Goal: Transaction & Acquisition: Obtain resource

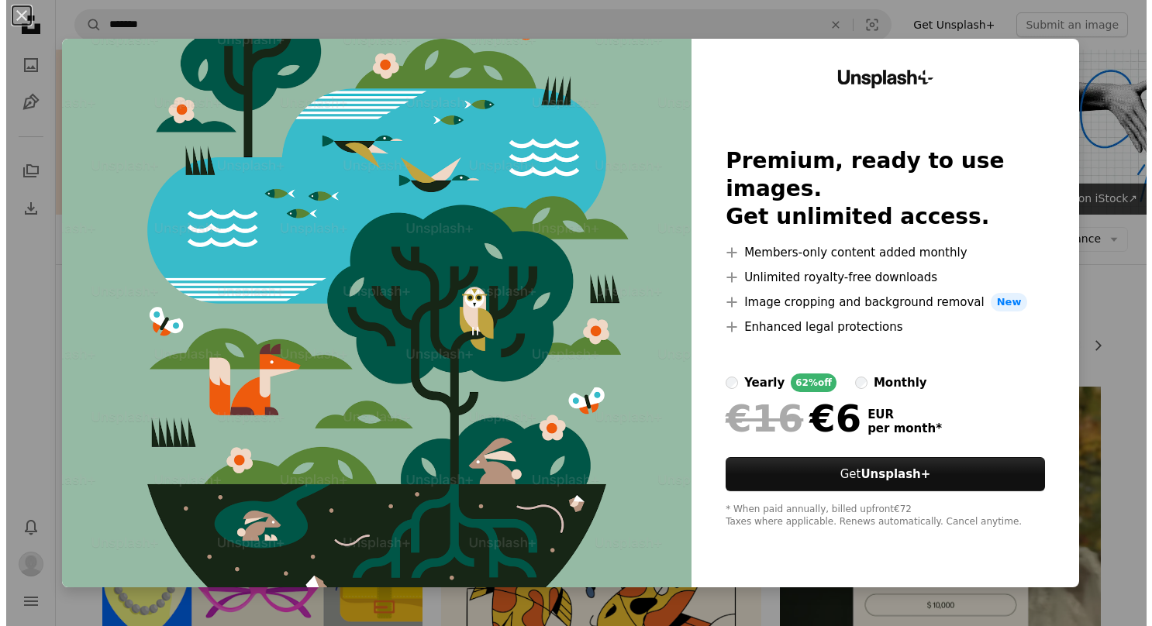
scroll to position [1550, 0]
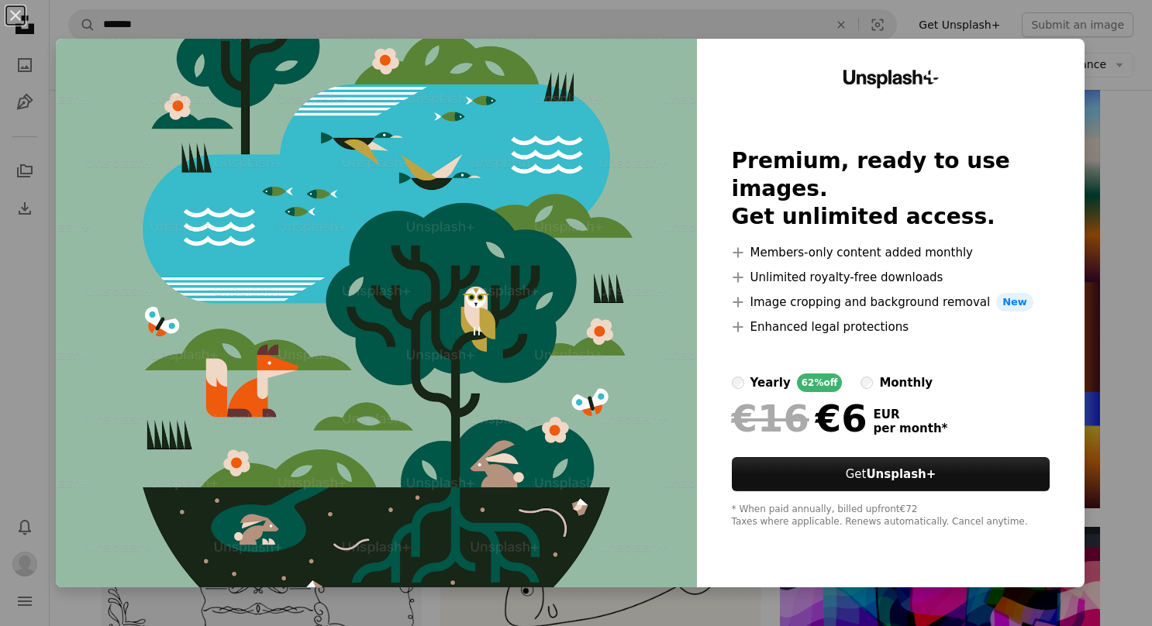
click at [1093, 83] on div "An X shape Unsplash+ Premium, ready to use images. Get unlimited access. A plus…" at bounding box center [576, 313] width 1152 height 626
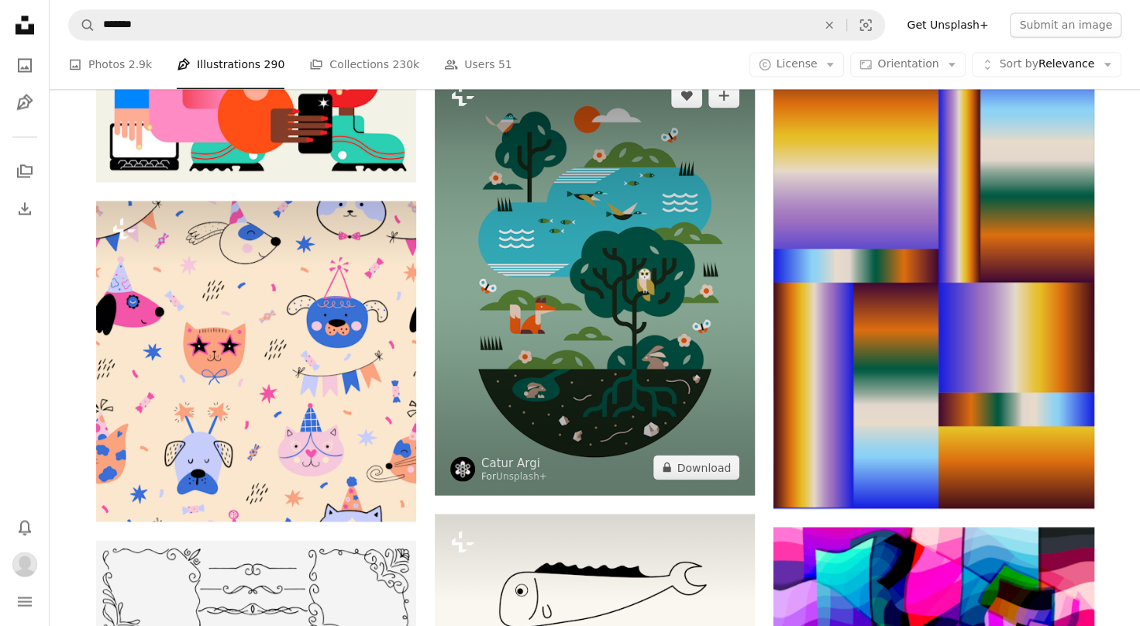
click at [675, 188] on img at bounding box center [595, 280] width 320 height 427
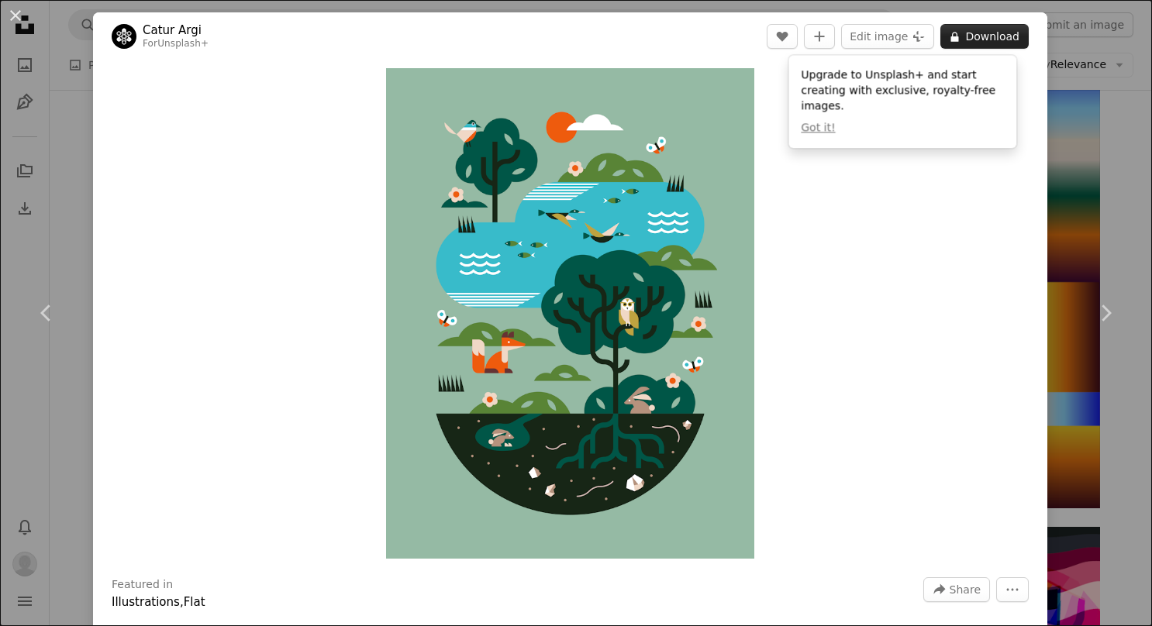
click at [973, 39] on button "A lock Download" at bounding box center [984, 36] width 88 height 25
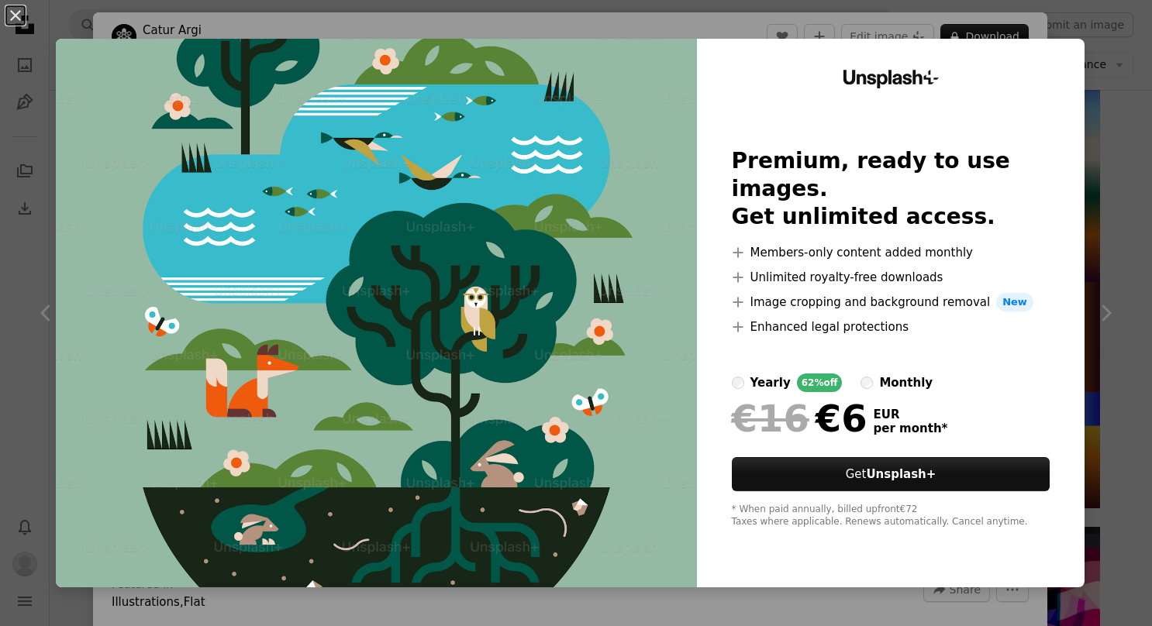
click at [1070, 164] on div "Unsplash+ Premium, ready to use images. Get unlimited access. A plus sign Membe…" at bounding box center [891, 313] width 388 height 549
click at [1115, 130] on div "An X shape Unsplash+ Premium, ready to use images. Get unlimited access. A plus…" at bounding box center [576, 313] width 1152 height 626
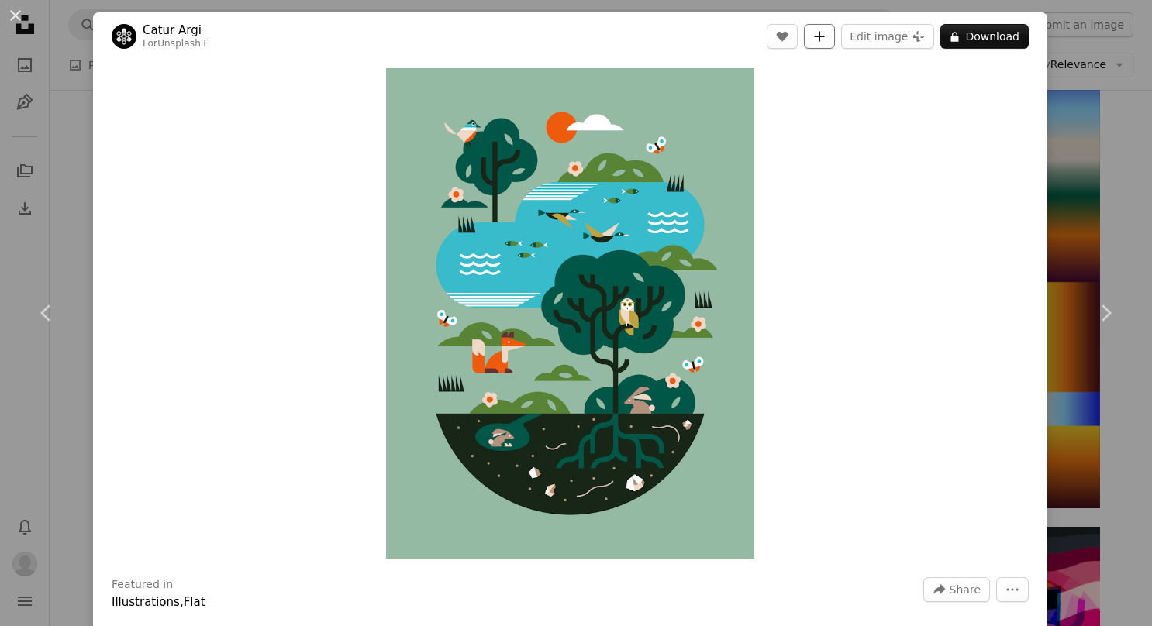
click at [804, 37] on button "A plus sign" at bounding box center [819, 36] width 31 height 25
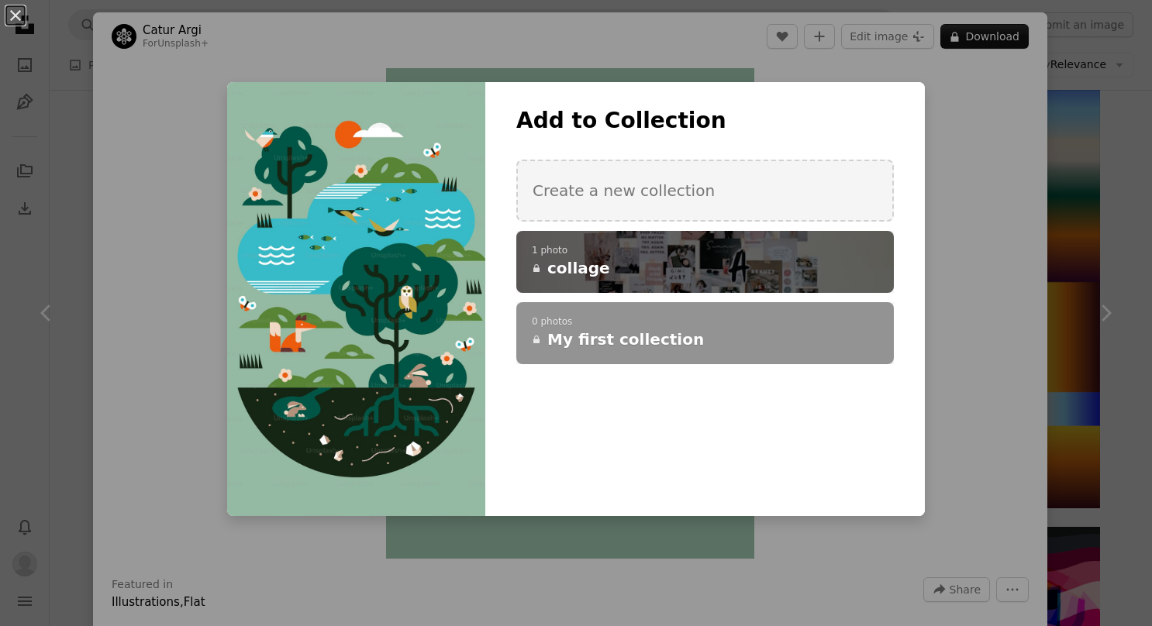
click at [698, 258] on h4 "A lock collage" at bounding box center [696, 268] width 329 height 22
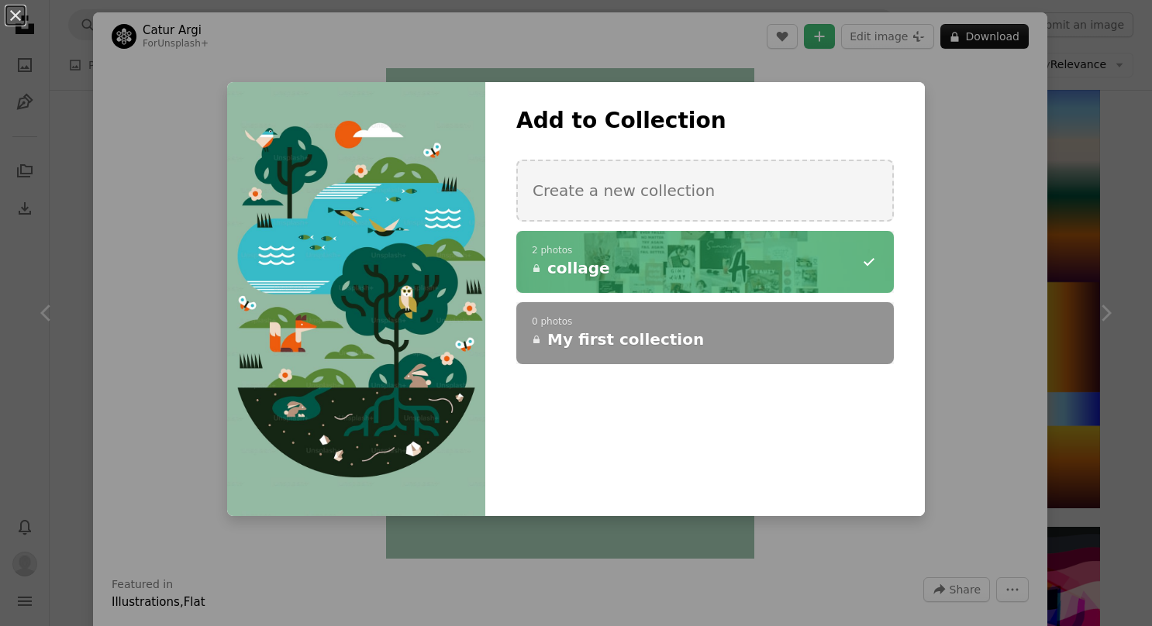
click at [1056, 272] on div "An X shape Add to Collection Create a new collection A checkmark A minus sign 2…" at bounding box center [576, 313] width 1152 height 626
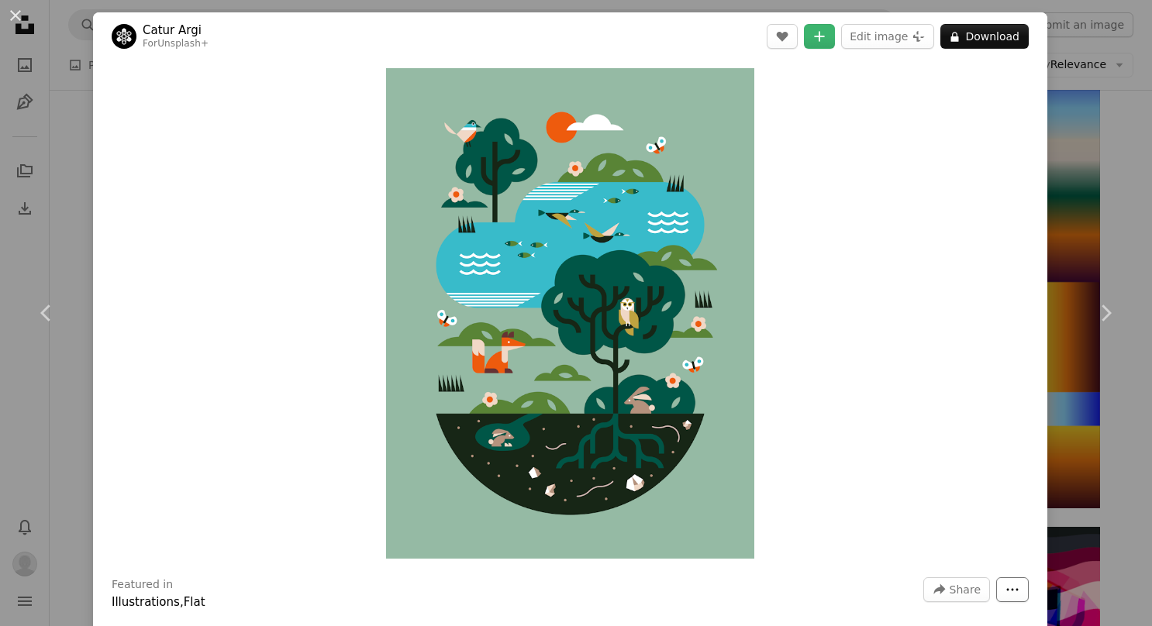
click at [996, 588] on button "More Actions" at bounding box center [1012, 589] width 33 height 25
click at [938, 548] on button "Report" at bounding box center [946, 551] width 127 height 28
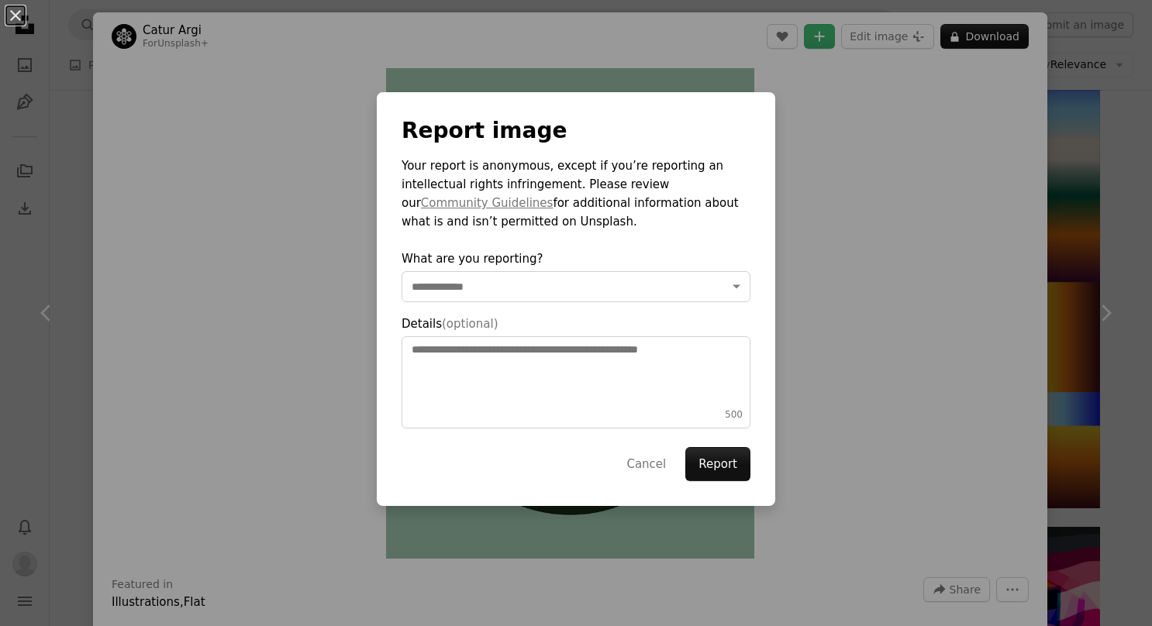
click at [924, 319] on div "**********" at bounding box center [576, 313] width 1152 height 626
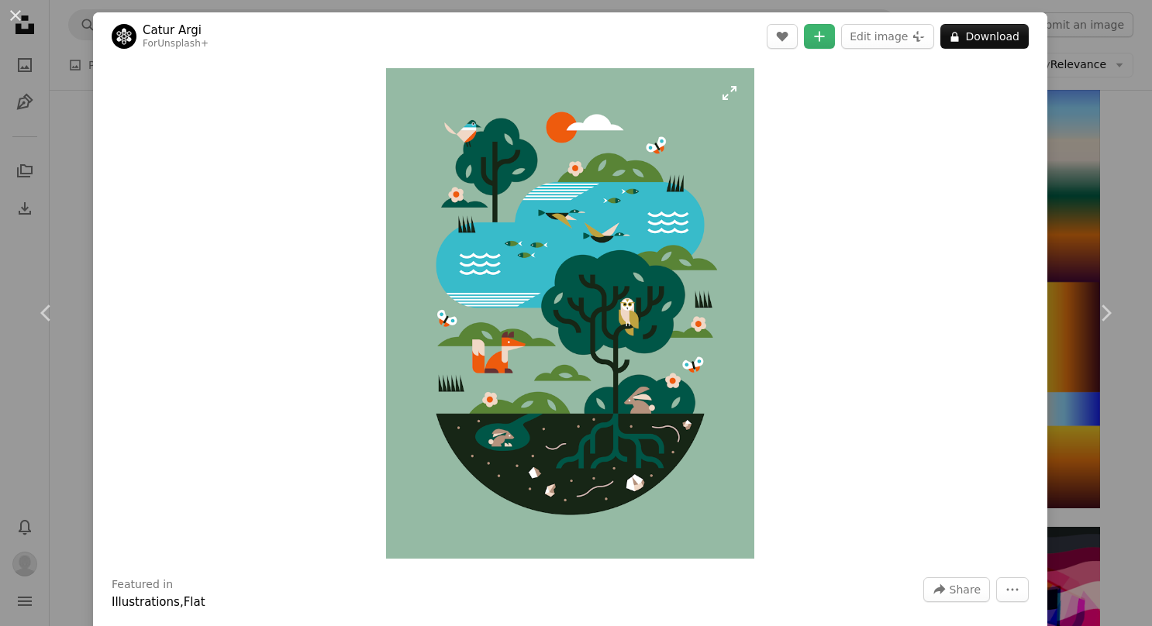
click at [723, 94] on img "Zoom in on this image" at bounding box center [570, 313] width 368 height 491
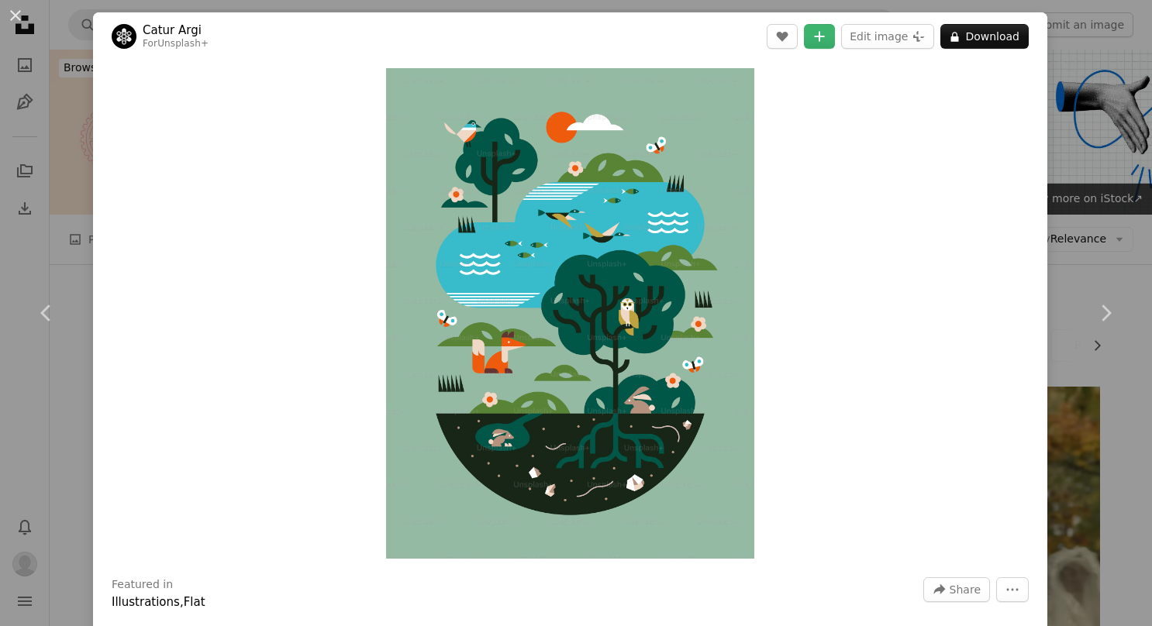
click at [163, 20] on header "Catur Argi For Unsplash+ A heart A plus sign Edit image Plus sign for Unsplash+…" at bounding box center [570, 36] width 954 height 48
click at [163, 30] on link "Catur Argi" at bounding box center [176, 30] width 66 height 16
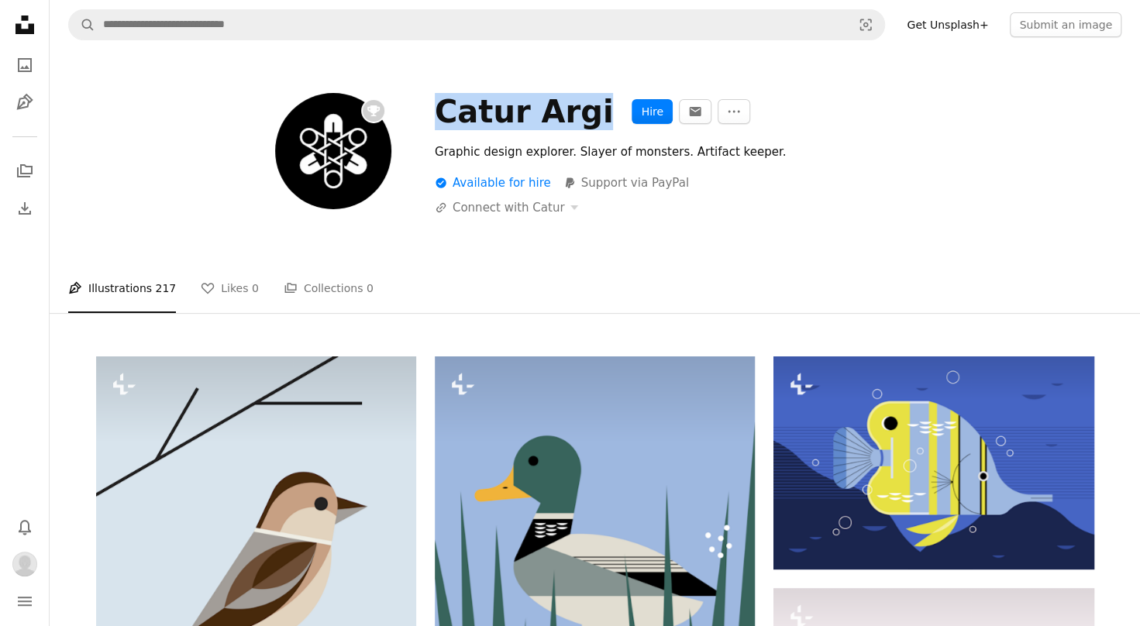
drag, startPoint x: 437, startPoint y: 110, endPoint x: 598, endPoint y: 118, distance: 160.6
click at [598, 118] on div "Catur Argi Hire An envelope More Actions" at bounding box center [765, 111] width 660 height 37
copy div "Catur Argi"
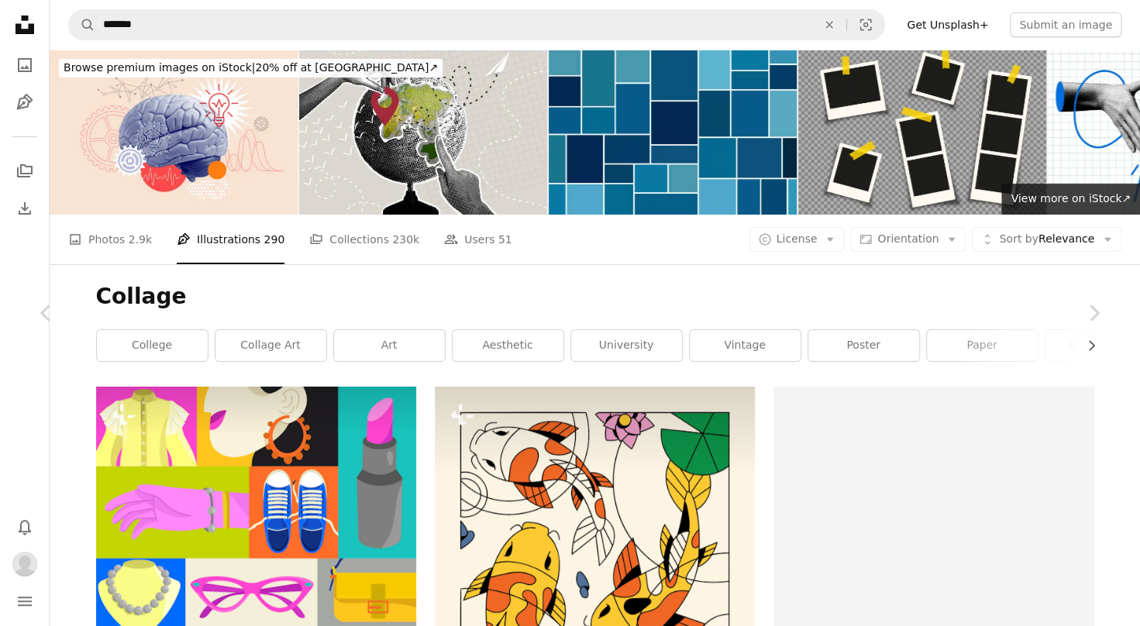
scroll to position [1550, 0]
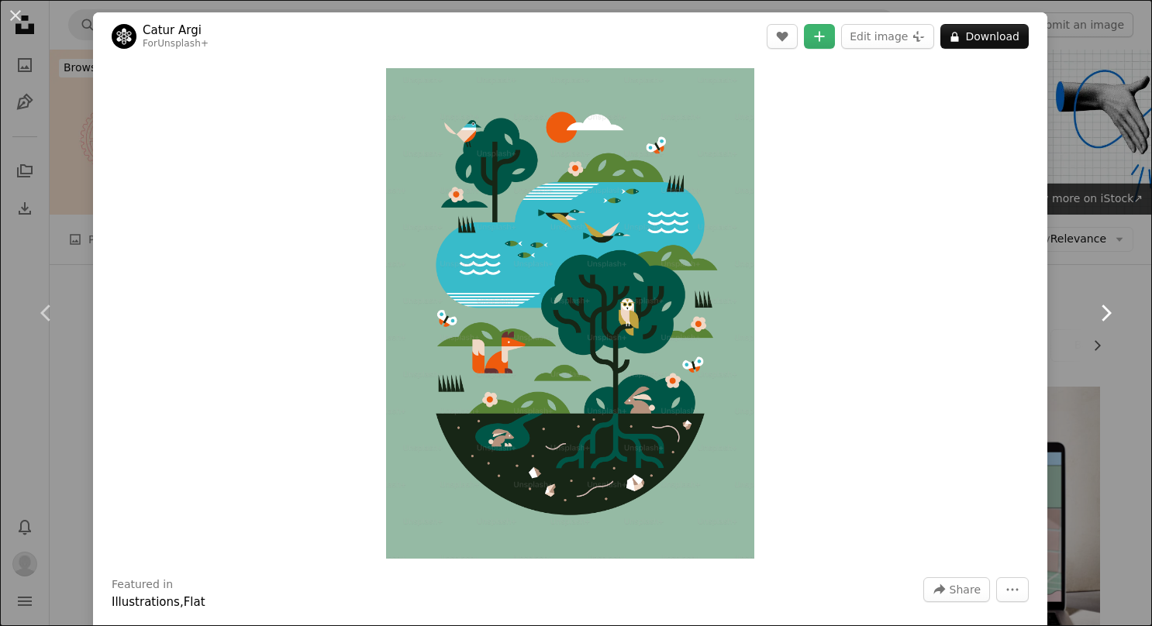
click at [1116, 253] on link "Chevron right" at bounding box center [1105, 313] width 93 height 149
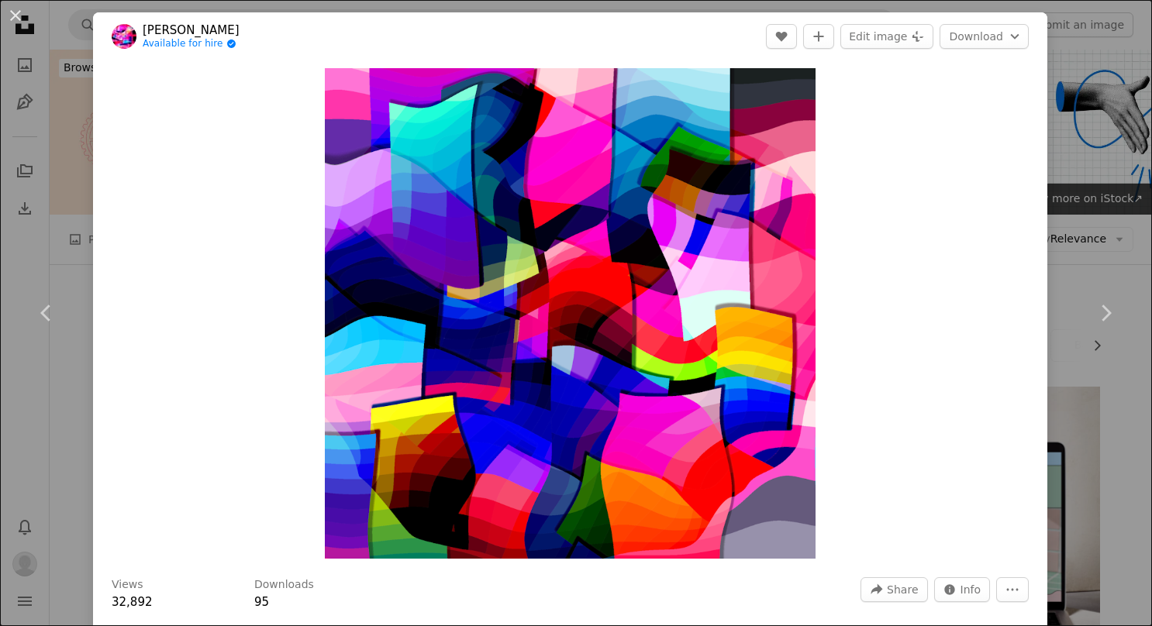
click at [1084, 67] on div "An X shape Chevron left Chevron right [PERSON_NAME] Available for hire A checkm…" at bounding box center [576, 313] width 1152 height 626
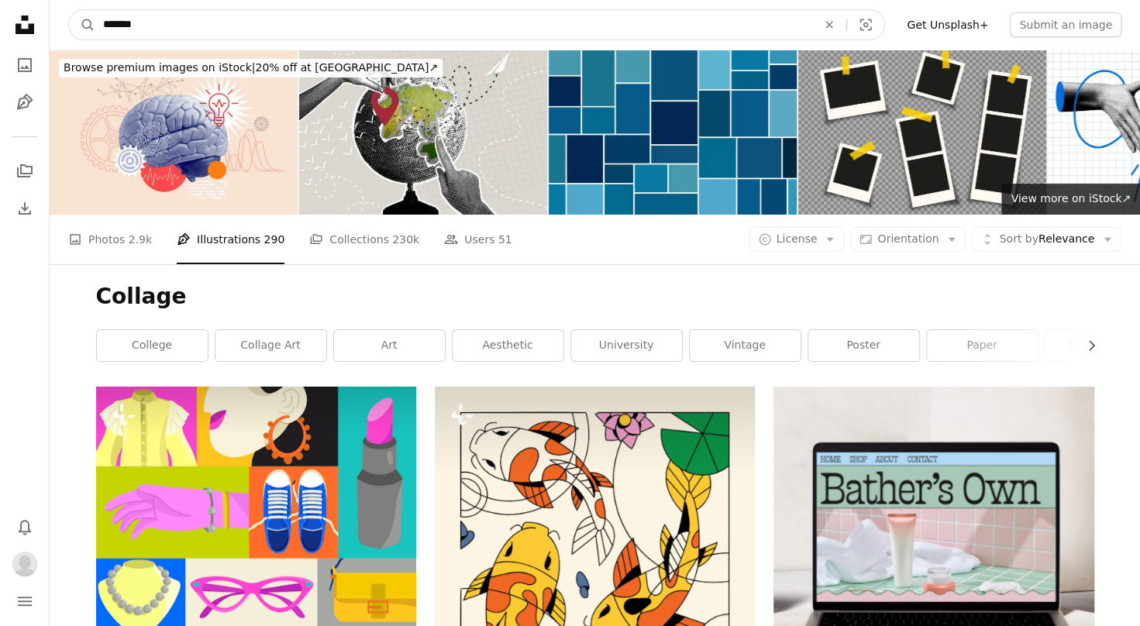
click at [191, 17] on input "*******" at bounding box center [453, 24] width 717 height 29
type input "**********"
click button "A magnifying glass" at bounding box center [82, 24] width 26 height 29
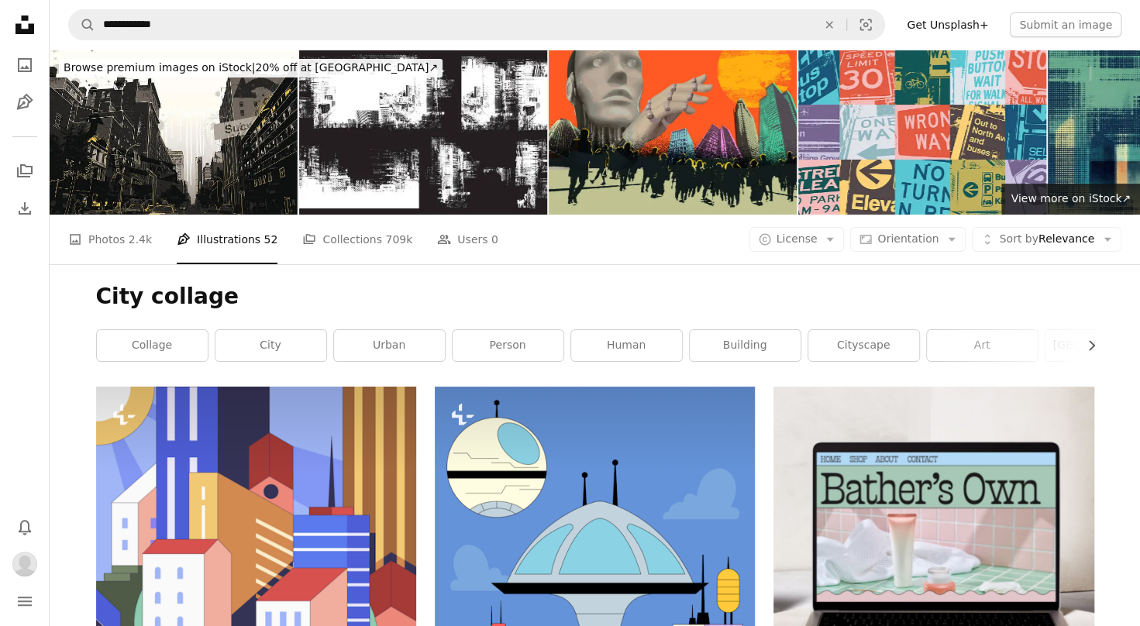
scroll to position [2558, 0]
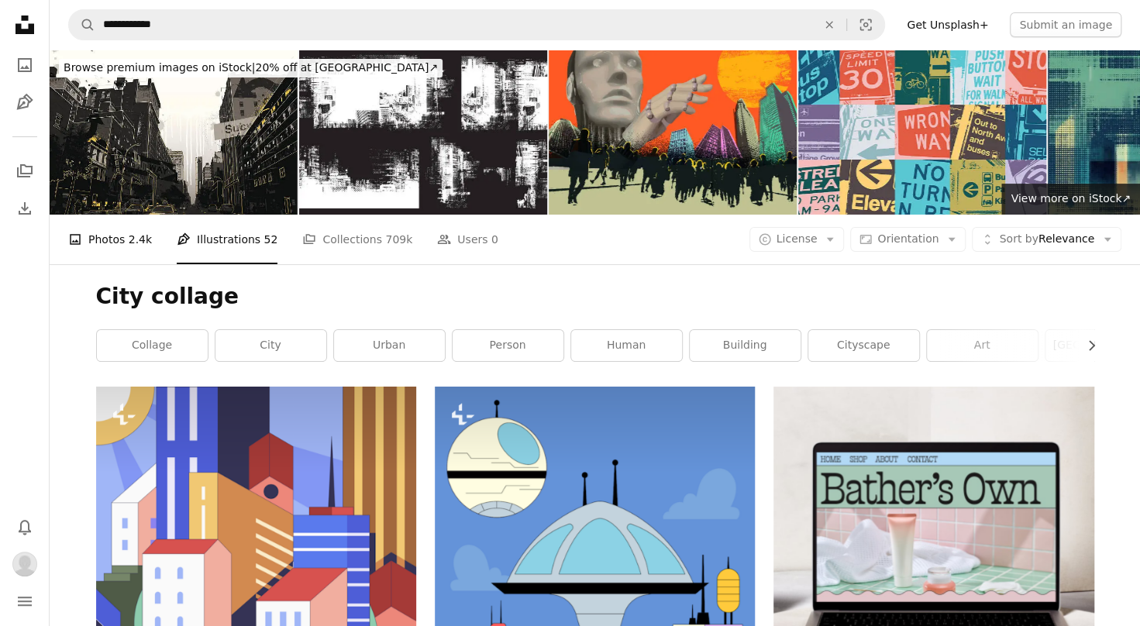
click at [136, 242] on span "2.4k" at bounding box center [140, 239] width 23 height 17
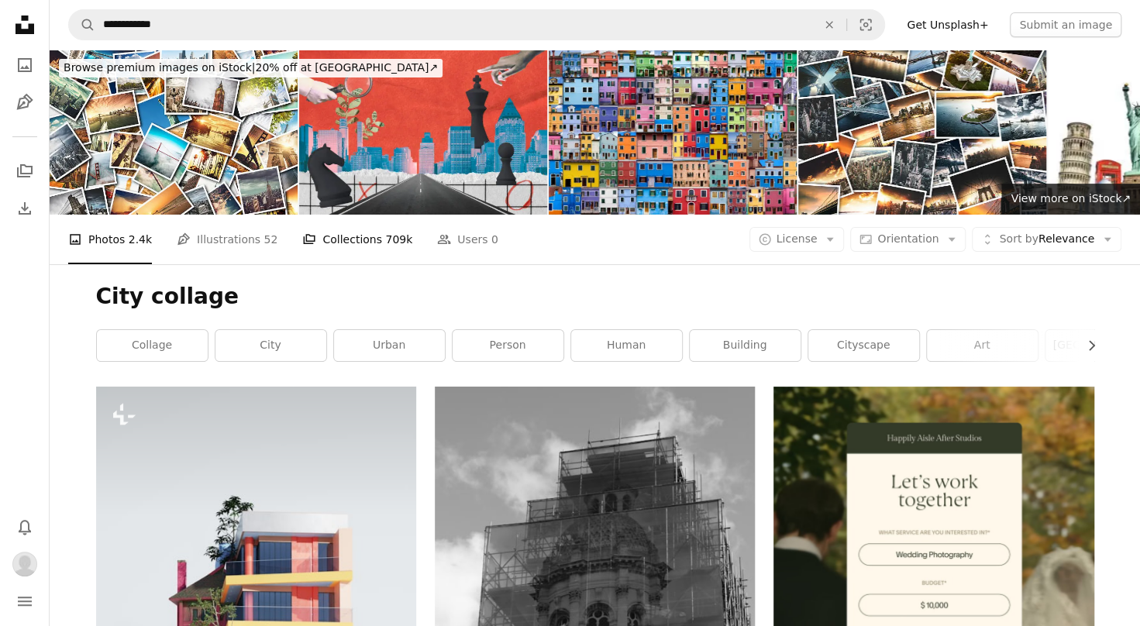
click at [332, 245] on link "A stack of folders Collections 709k" at bounding box center [357, 240] width 110 height 50
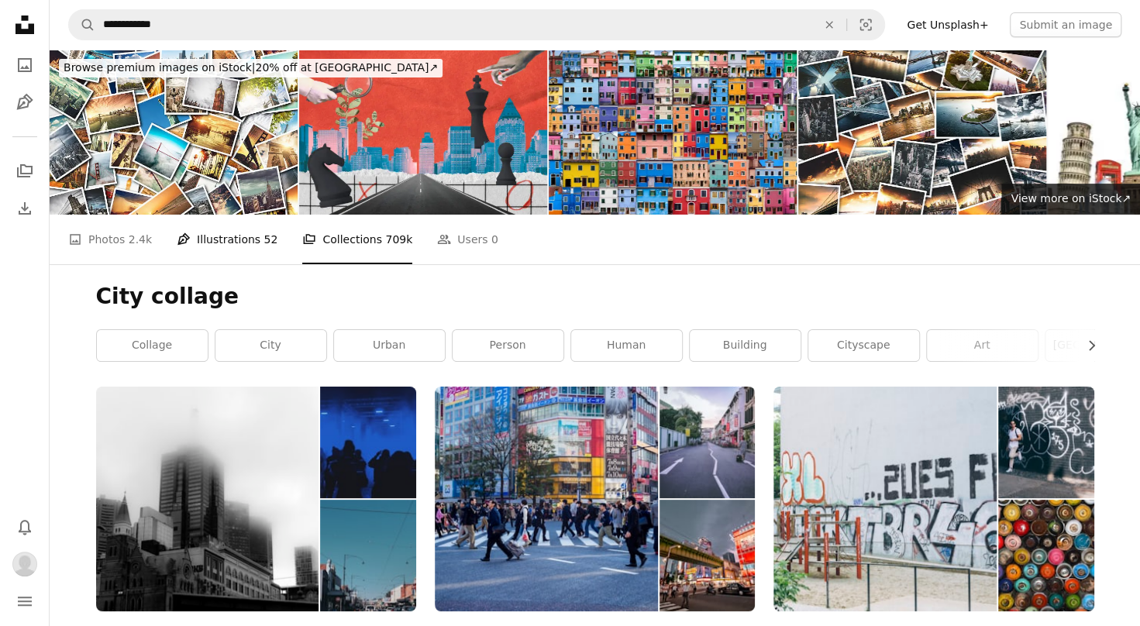
click at [250, 239] on link "Pen Tool Illustrations 52" at bounding box center [227, 240] width 101 height 50
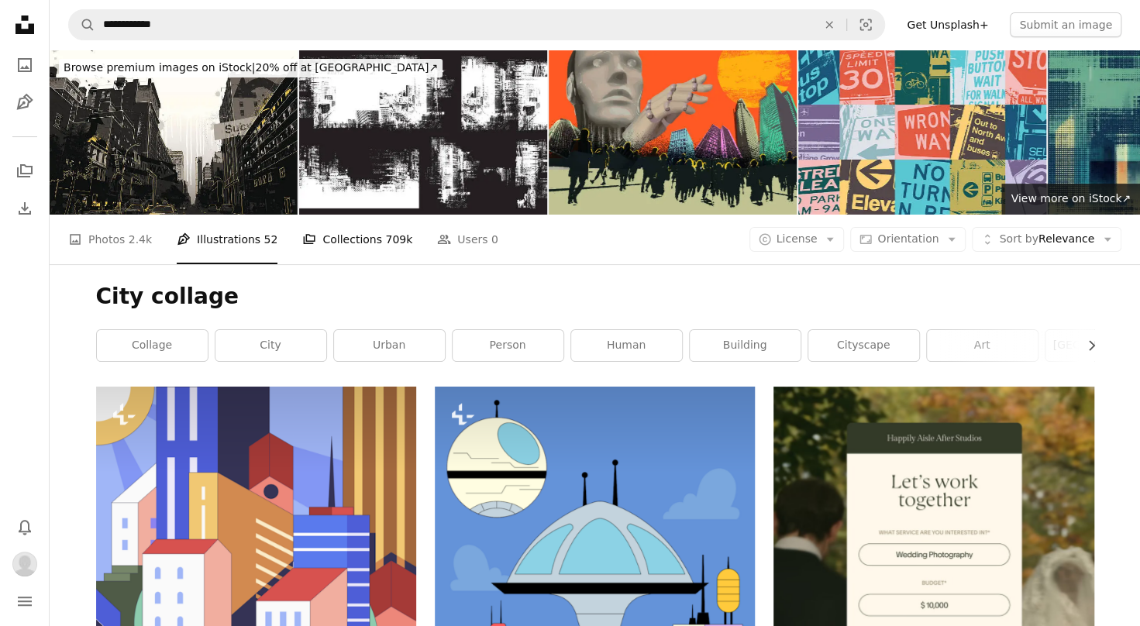
click at [326, 239] on link "A stack of folders Collections 709k" at bounding box center [357, 240] width 110 height 50
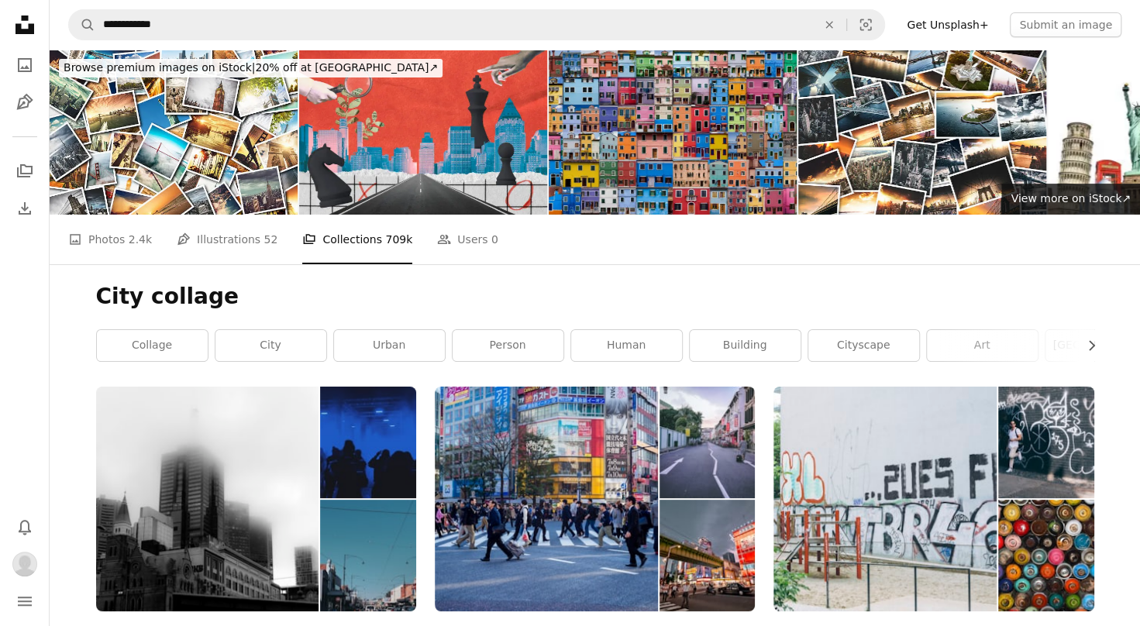
click at [731, 156] on img at bounding box center [673, 132] width 248 height 165
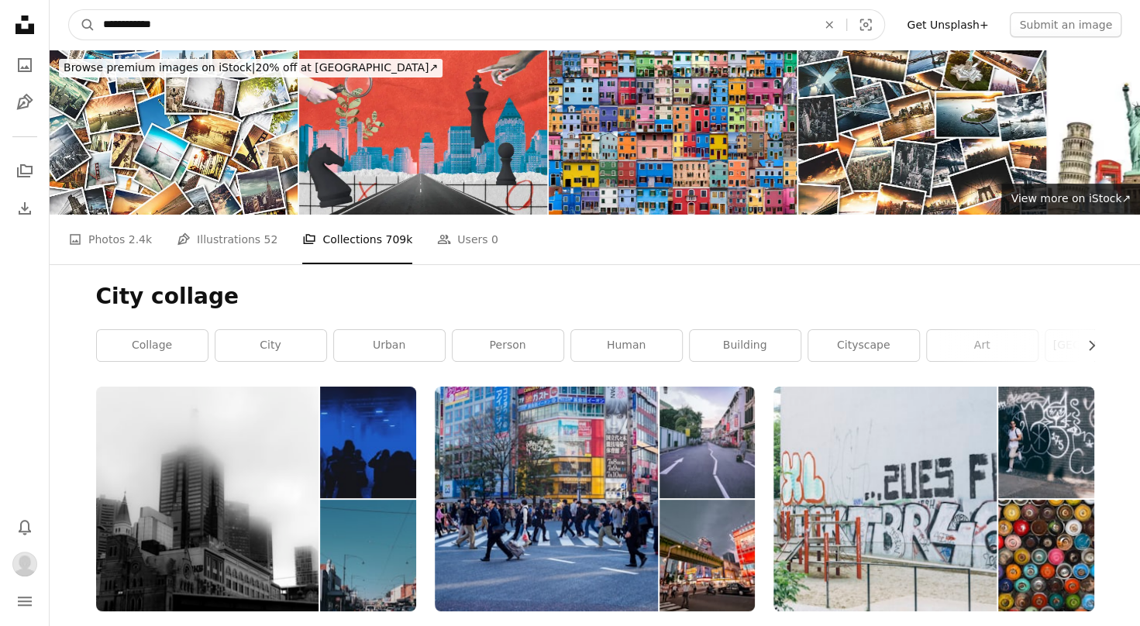
click at [239, 28] on input "**********" at bounding box center [453, 24] width 717 height 29
type input "****"
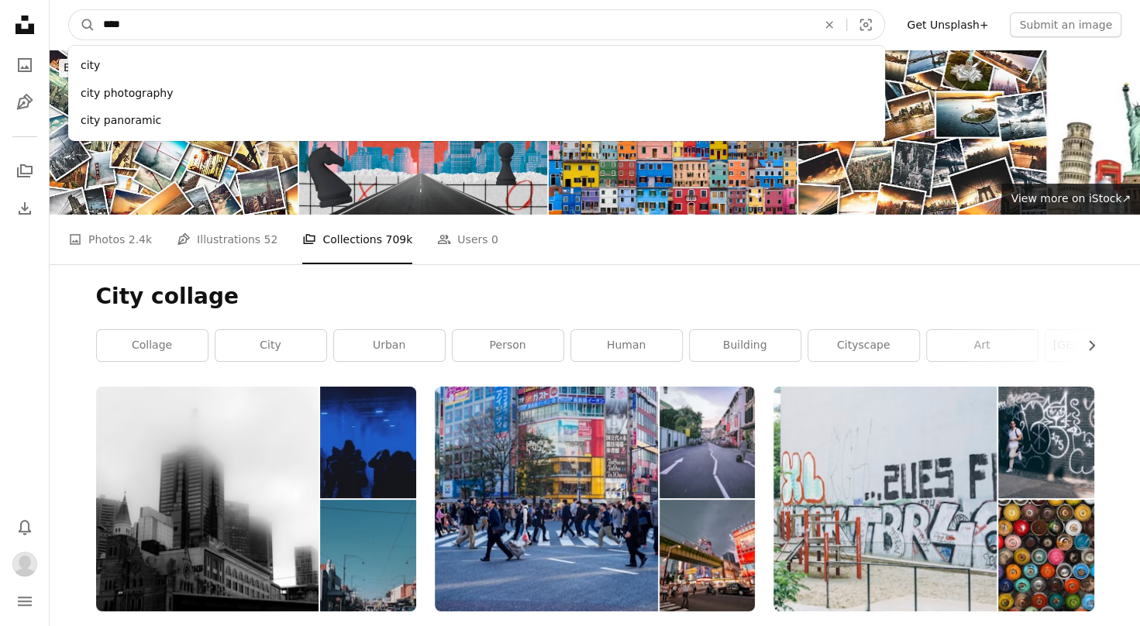
click button "A magnifying glass" at bounding box center [82, 24] width 26 height 29
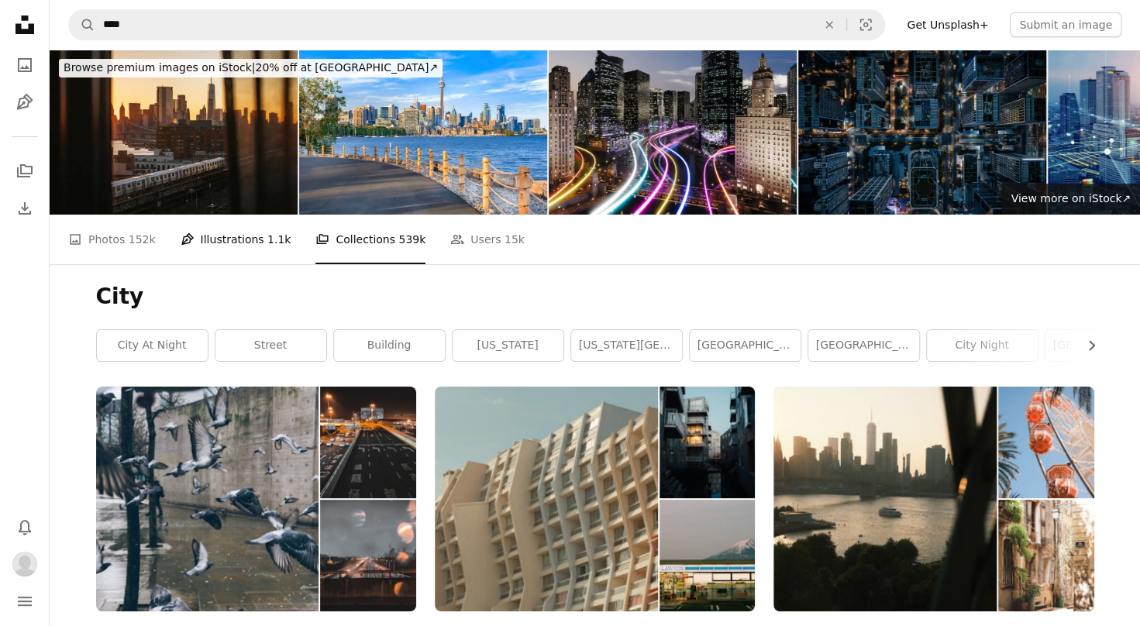
click at [253, 233] on link "Pen Tool Illustrations 1.1k" at bounding box center [236, 240] width 111 height 50
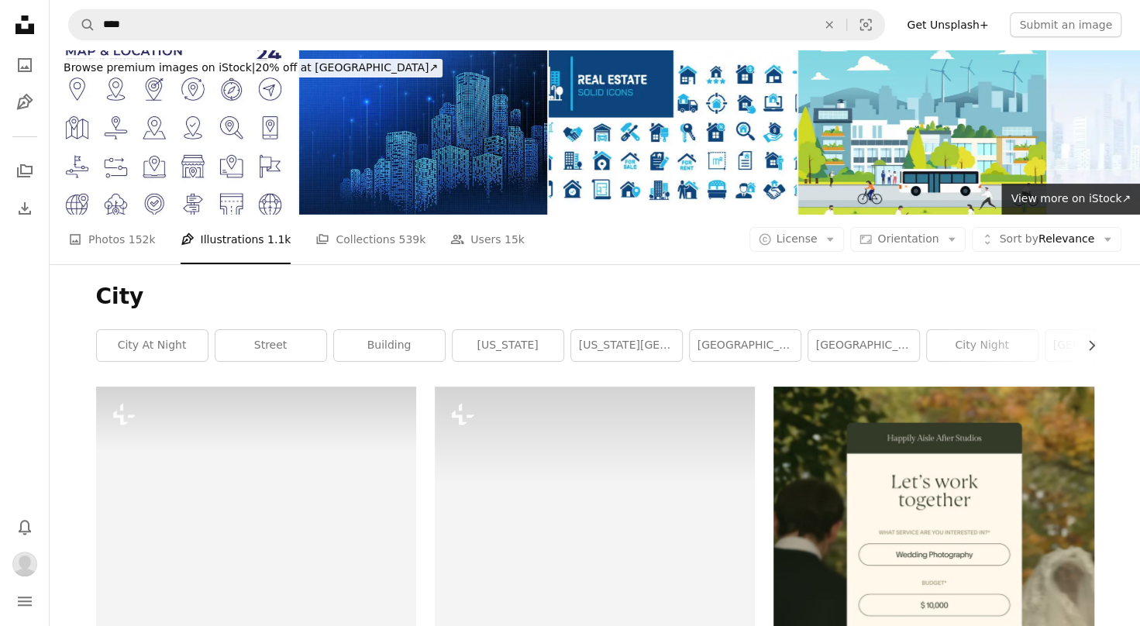
scroll to position [3023, 0]
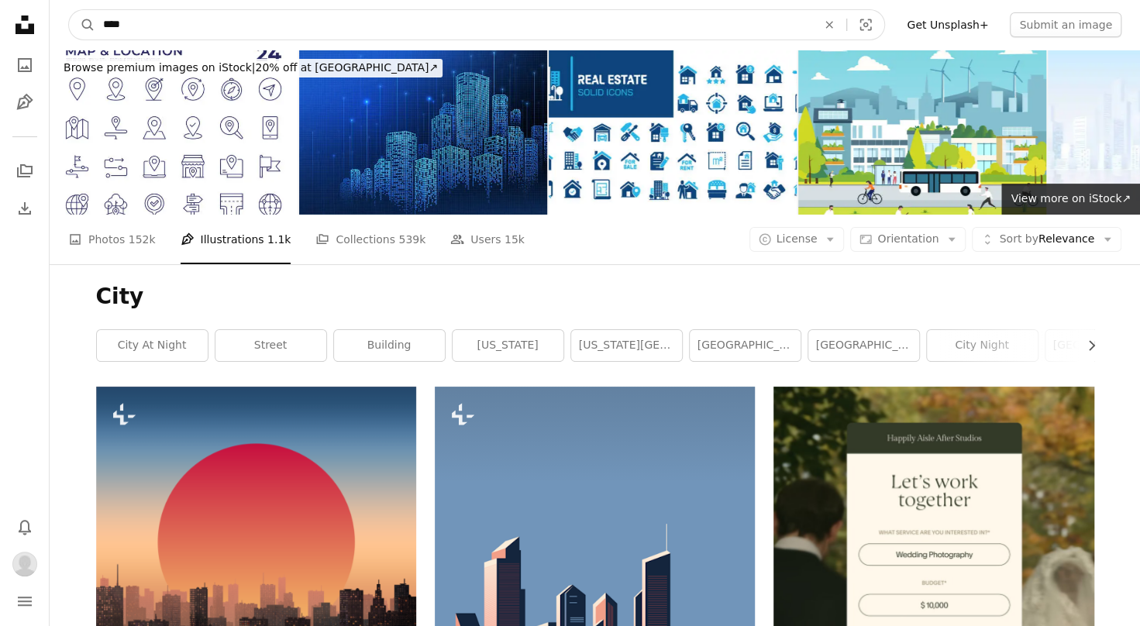
click at [152, 29] on input "****" at bounding box center [453, 24] width 717 height 29
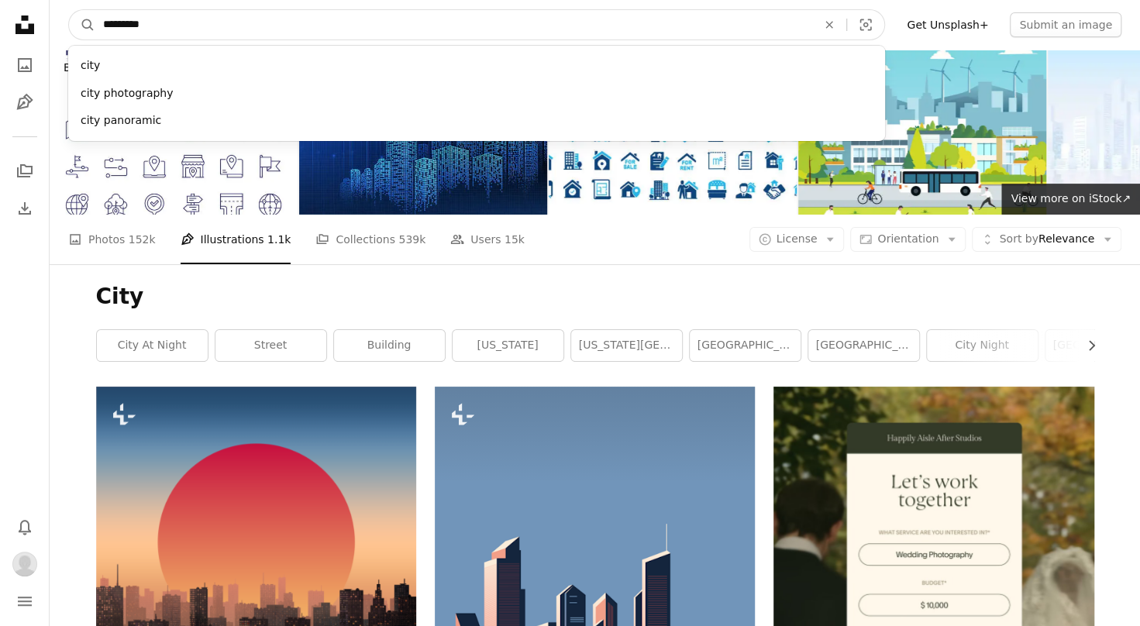
type input "********"
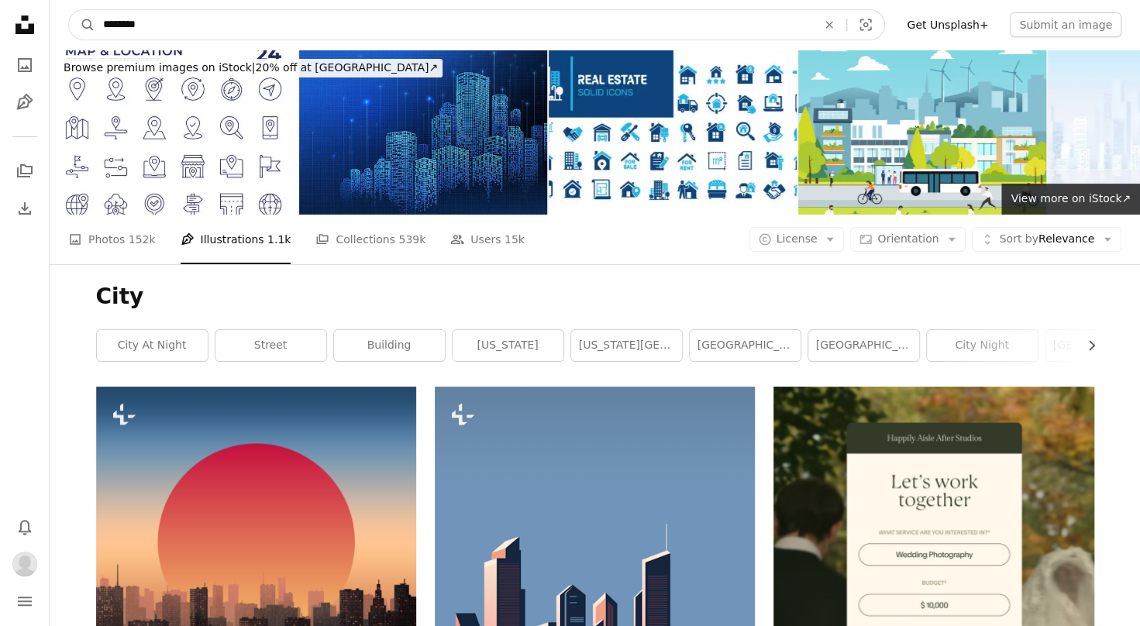
click button "A magnifying glass" at bounding box center [82, 24] width 26 height 29
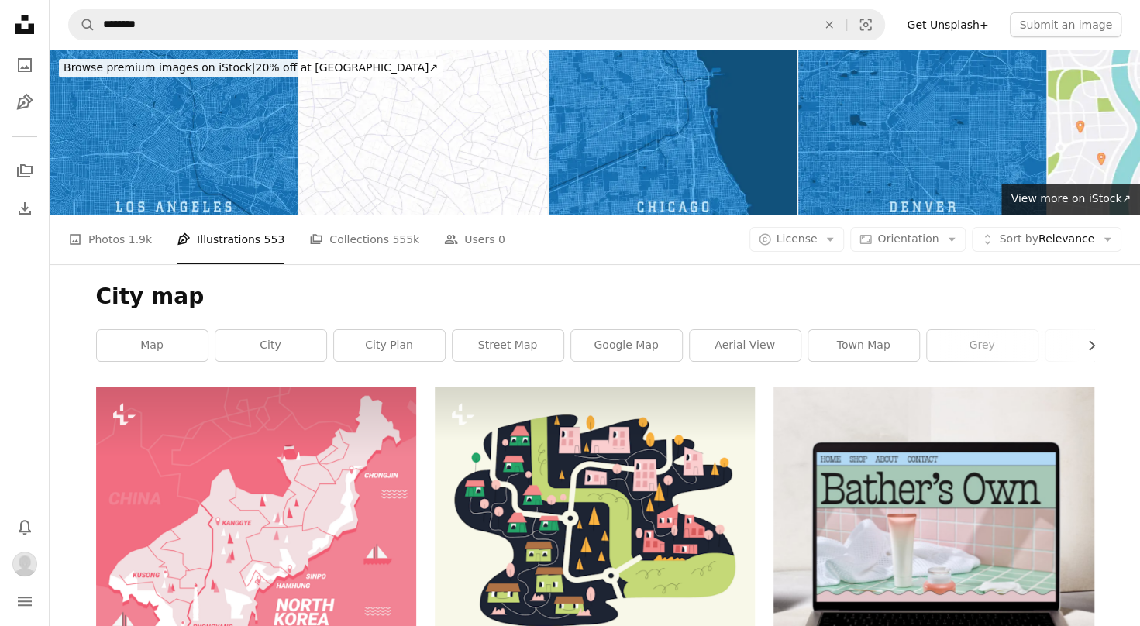
scroll to position [698, 0]
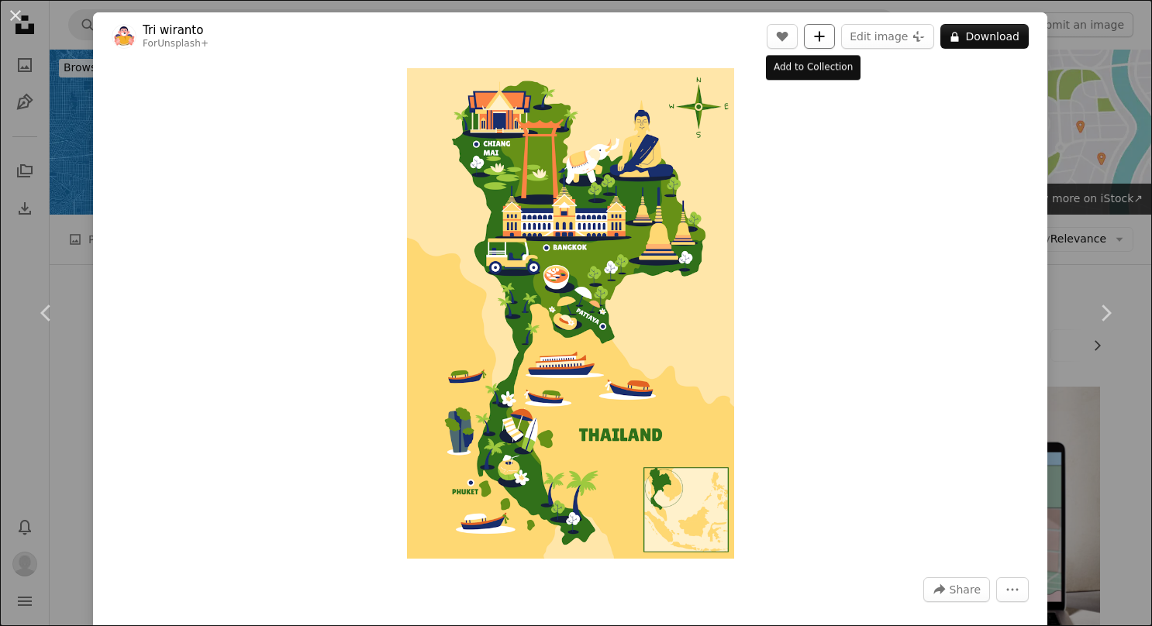
click at [818, 33] on button "A plus sign" at bounding box center [819, 36] width 31 height 25
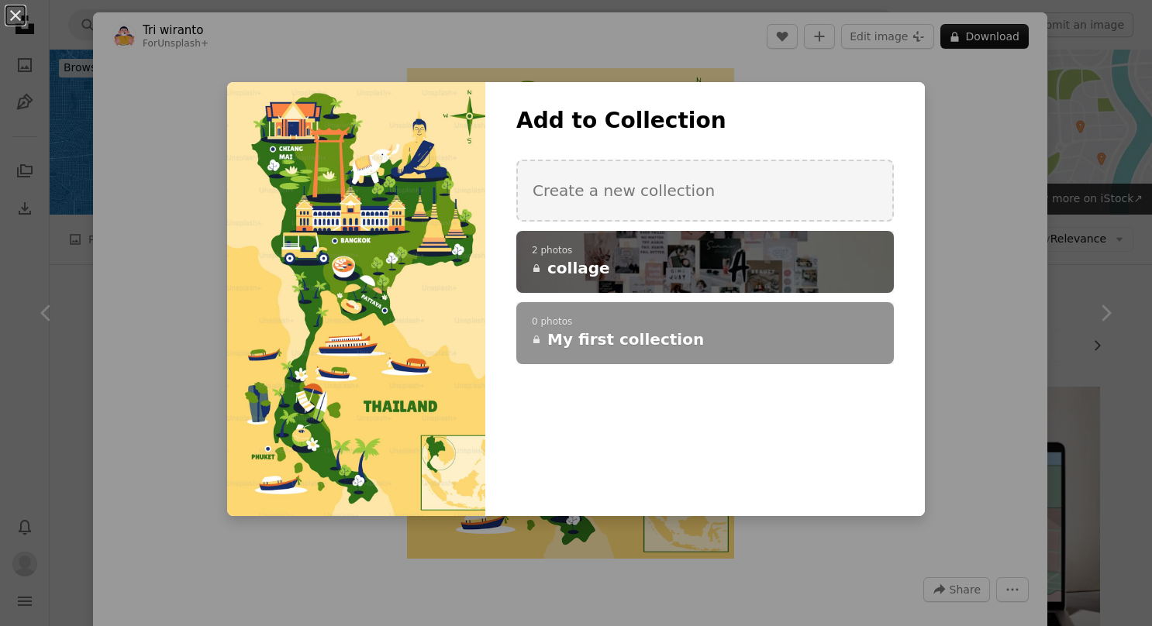
click at [653, 258] on h4 "A lock collage" at bounding box center [696, 268] width 329 height 22
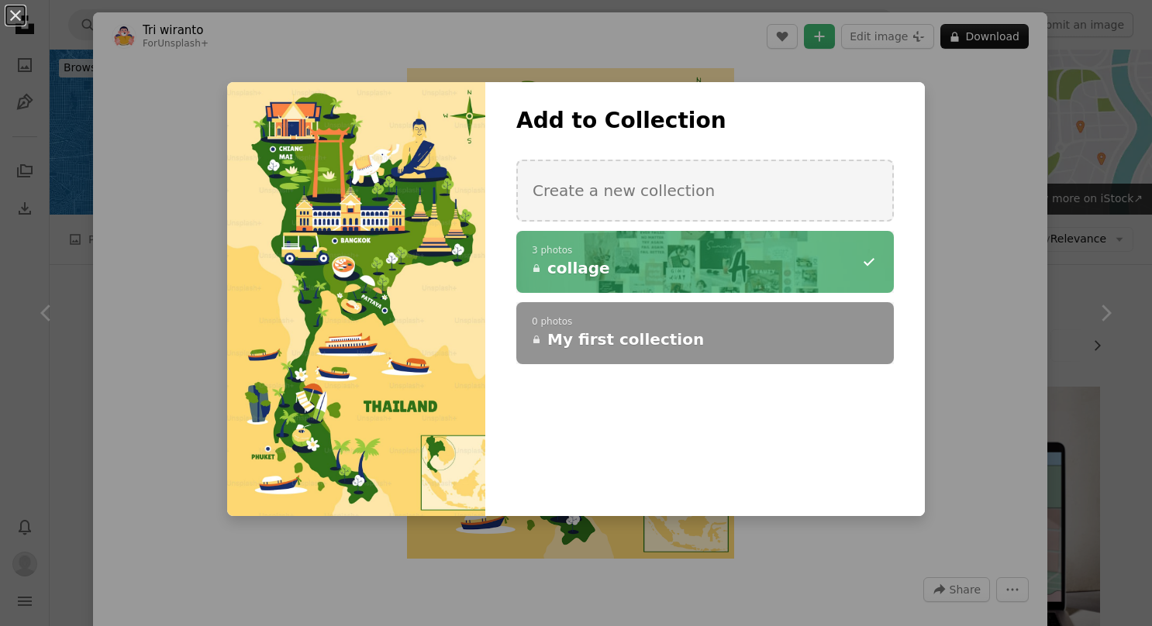
click at [1068, 167] on div "An X shape Add to Collection Create a new collection A checkmark A minus sign 3…" at bounding box center [576, 313] width 1152 height 626
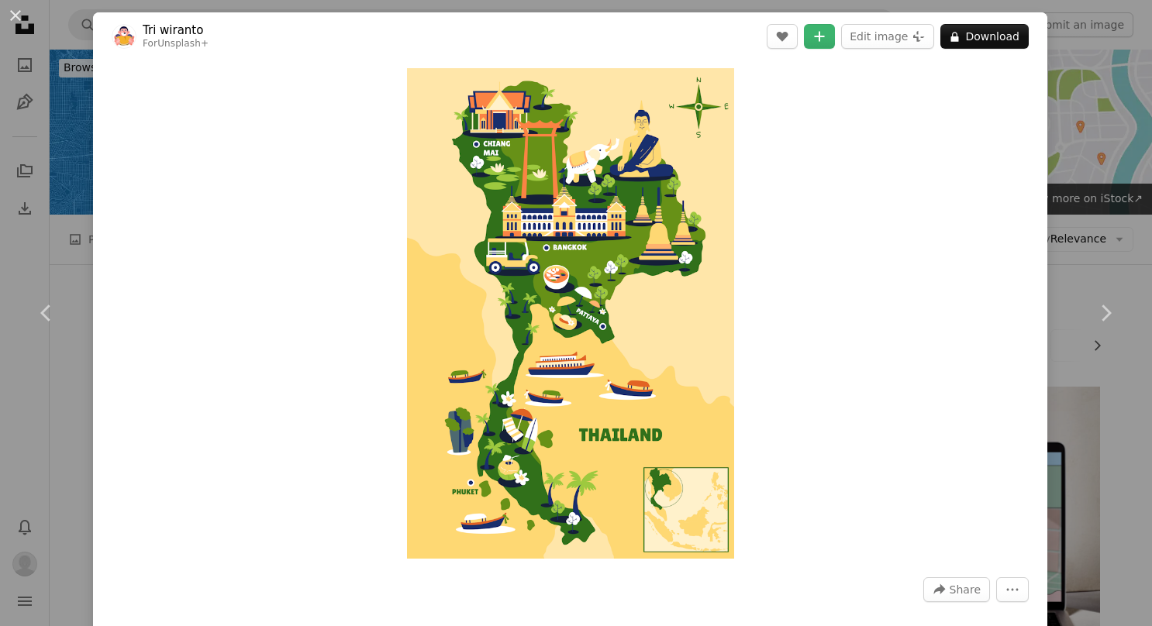
click at [1059, 233] on div "An X shape Chevron left Chevron right Tri wiranto For Unsplash+ A heart A plus …" at bounding box center [576, 313] width 1152 height 626
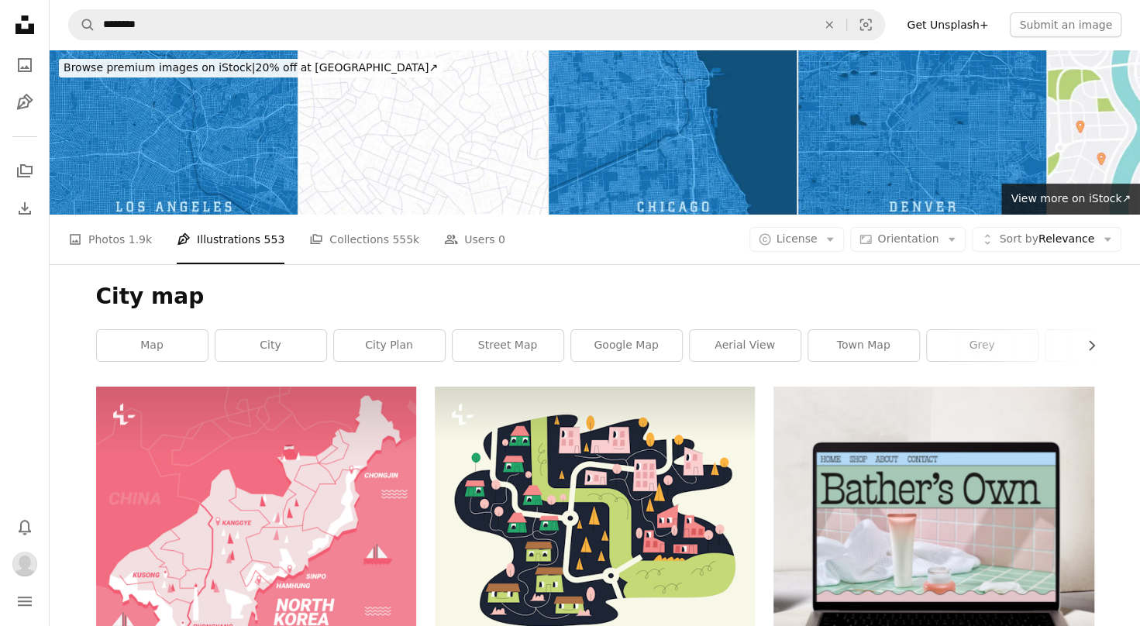
scroll to position [233, 0]
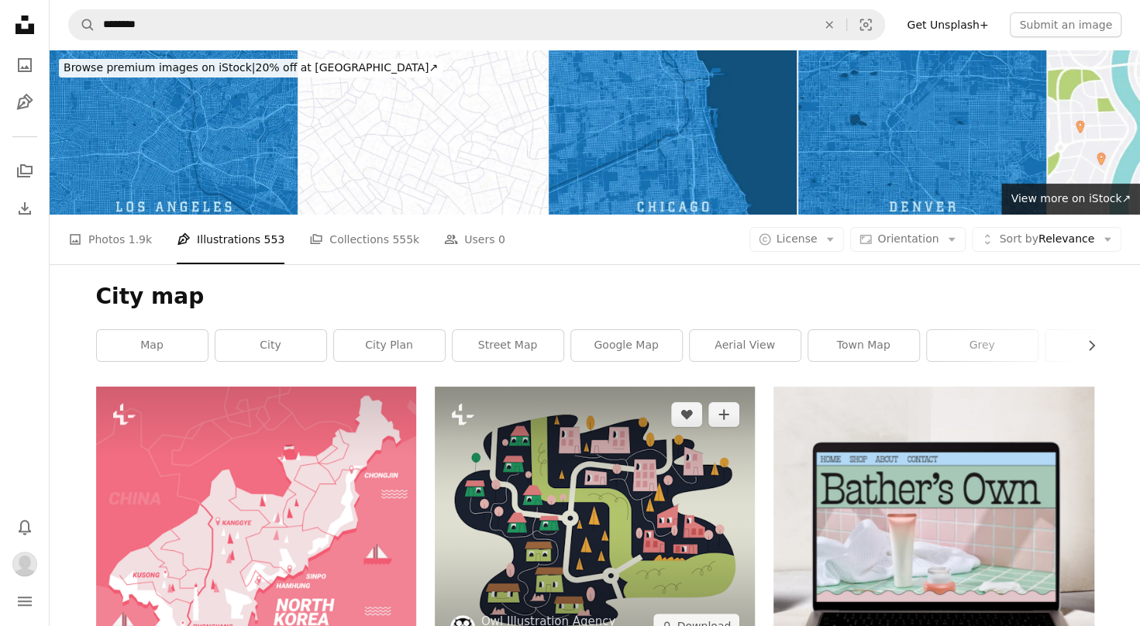
click at [629, 387] on img at bounding box center [595, 520] width 320 height 267
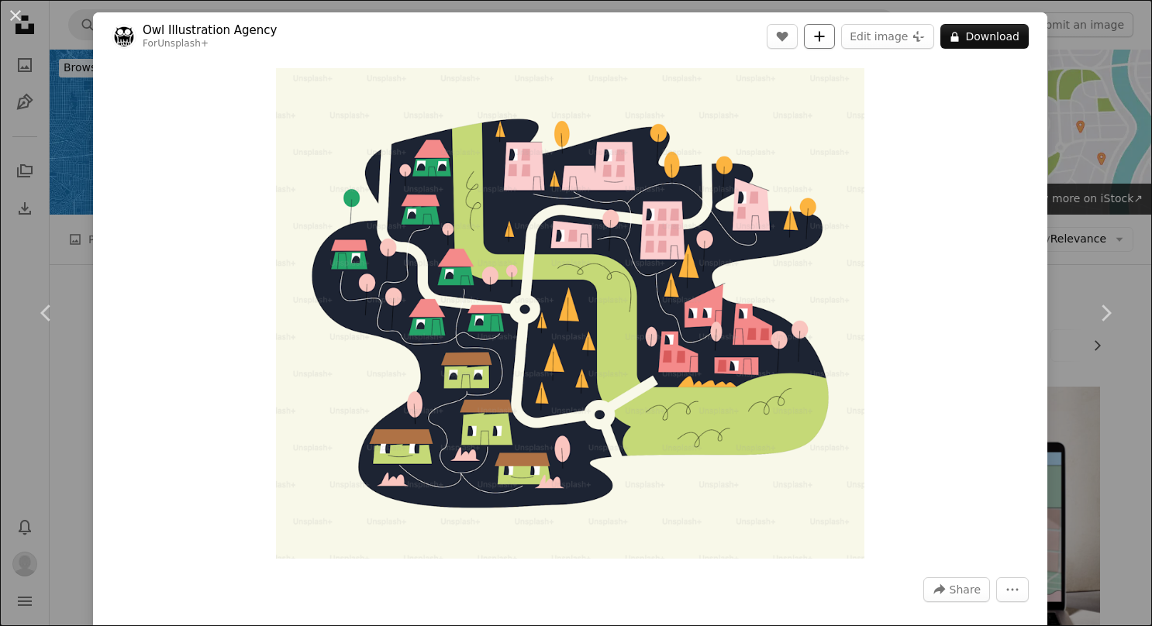
click at [818, 37] on icon "A plus sign" at bounding box center [819, 36] width 12 height 12
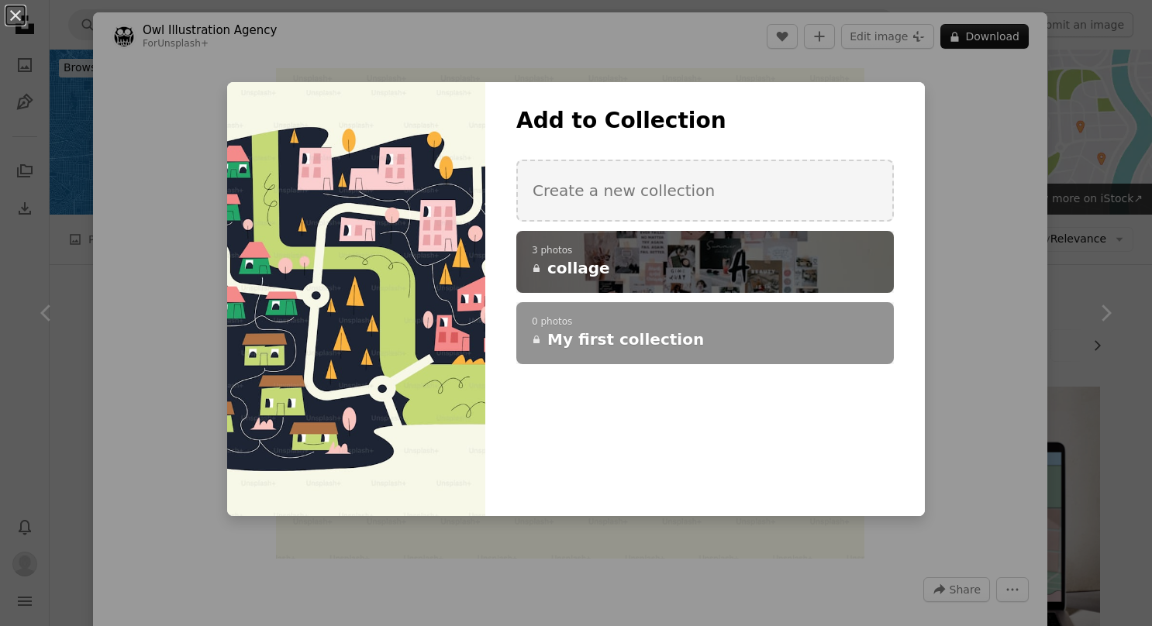
click at [722, 260] on h4 "A lock collage" at bounding box center [696, 268] width 329 height 22
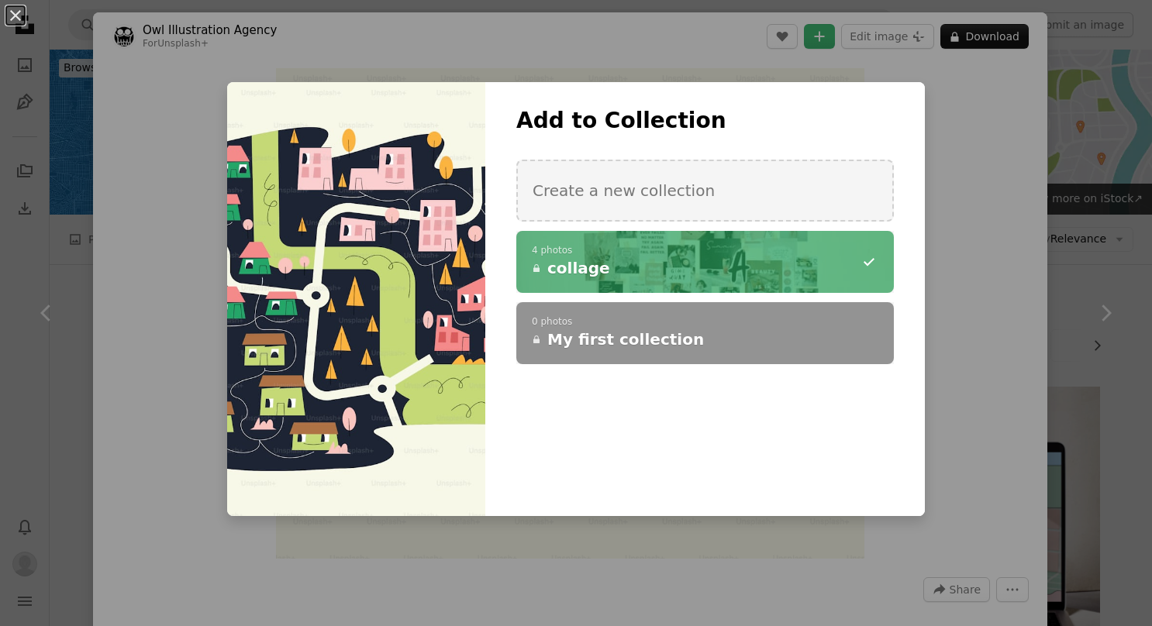
click at [1091, 257] on div "An X shape Add to Collection Create a new collection A checkmark A minus sign 4…" at bounding box center [576, 313] width 1152 height 626
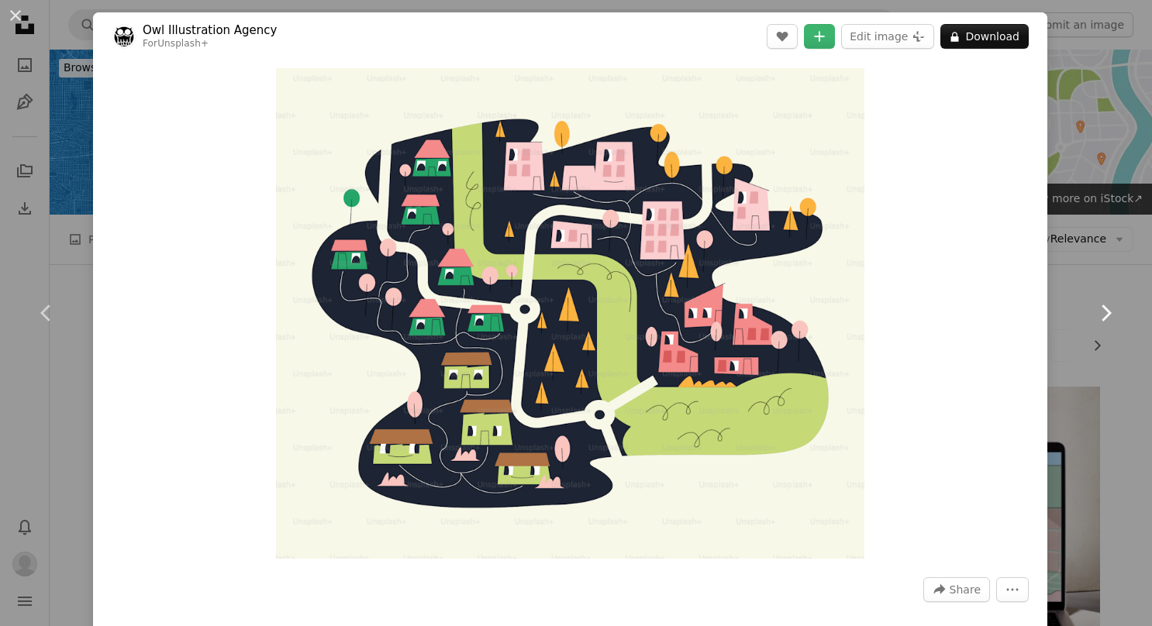
click at [1084, 269] on link "Chevron right" at bounding box center [1105, 313] width 93 height 149
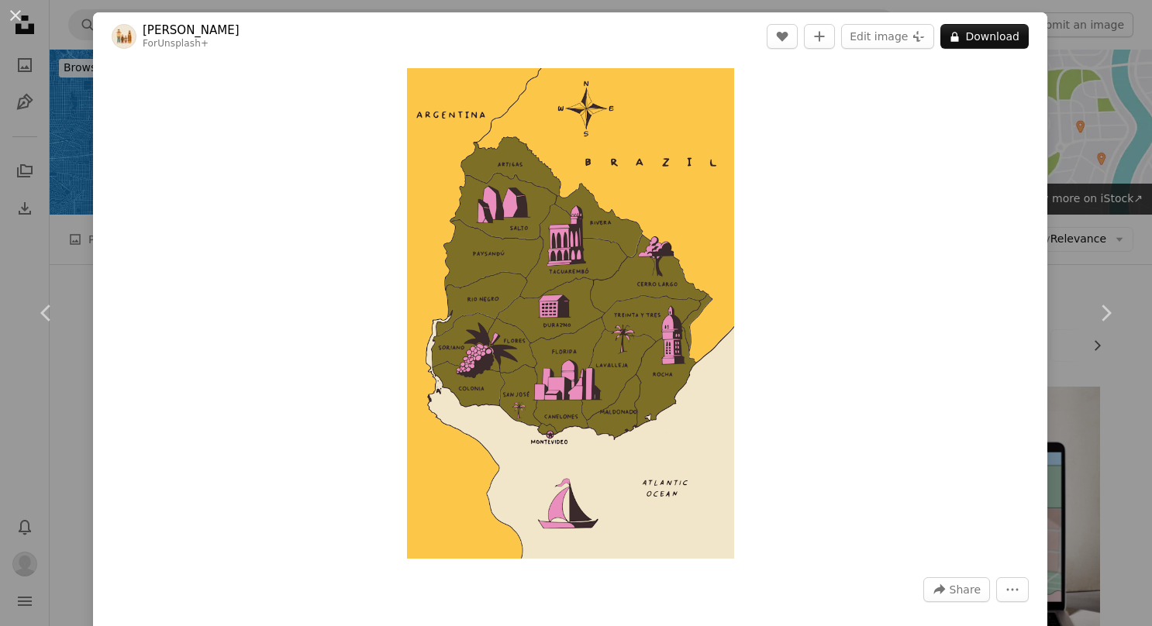
click at [1073, 28] on div "An X shape Chevron left Chevron right [PERSON_NAME] For Unsplash+ A heart A plu…" at bounding box center [576, 313] width 1152 height 626
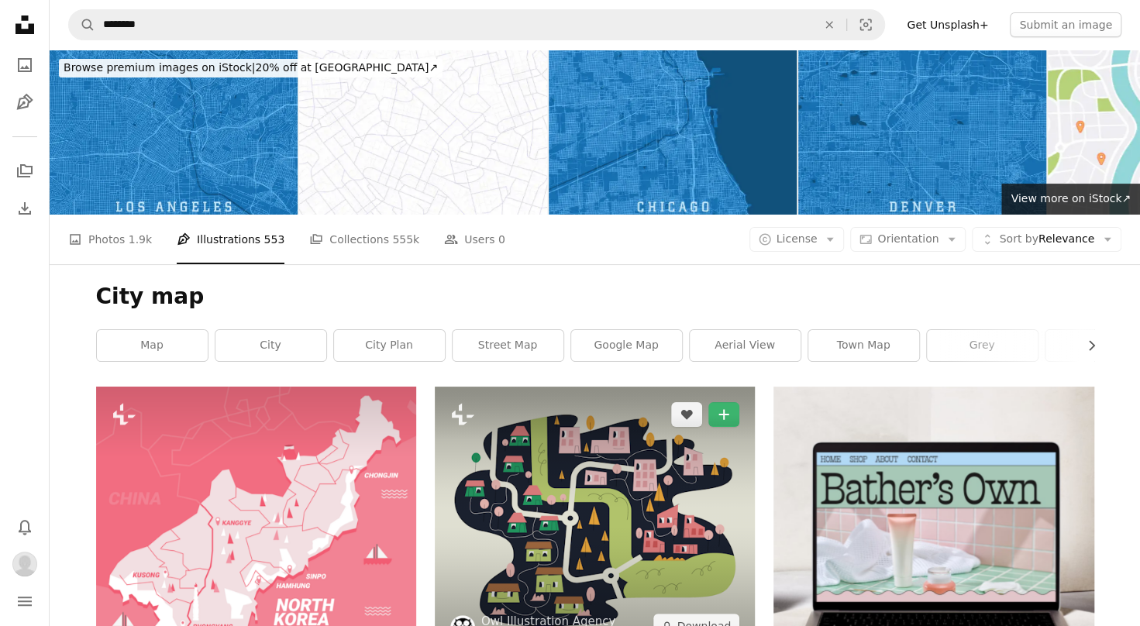
scroll to position [4495, 0]
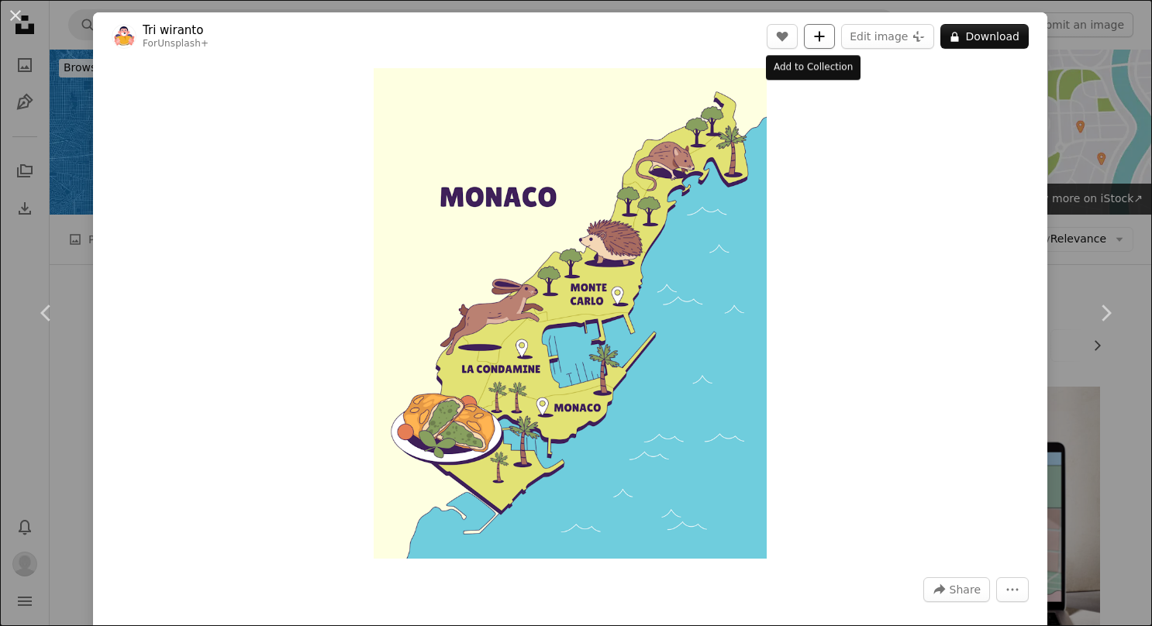
click at [816, 36] on icon "A plus sign" at bounding box center [819, 36] width 12 height 12
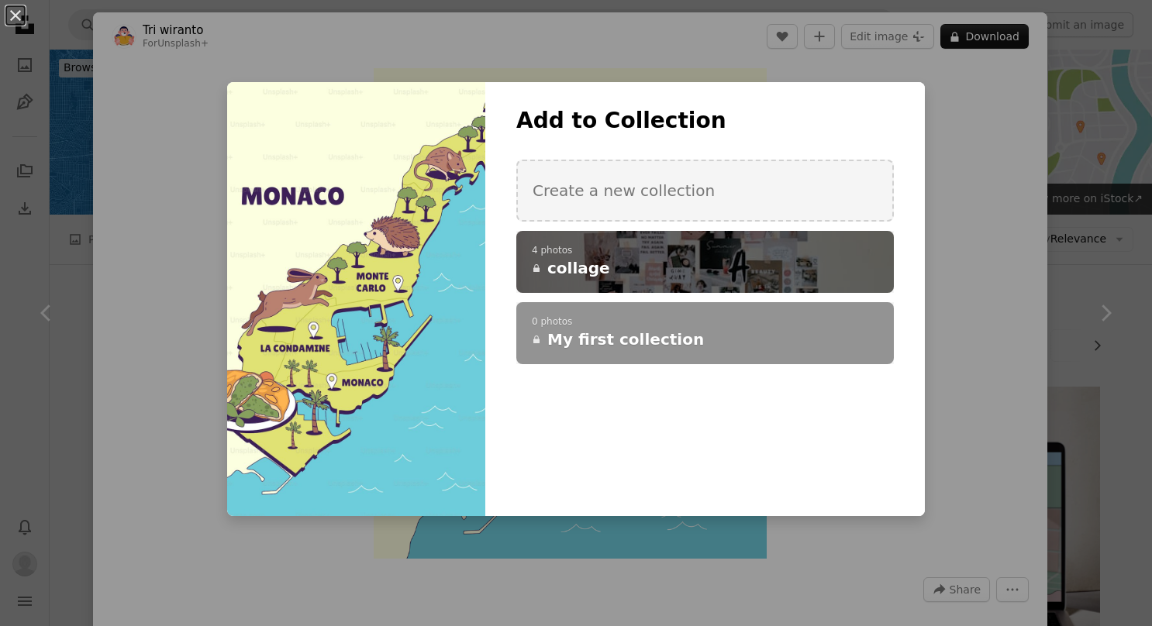
click at [594, 271] on span "collage" at bounding box center [578, 268] width 63 height 22
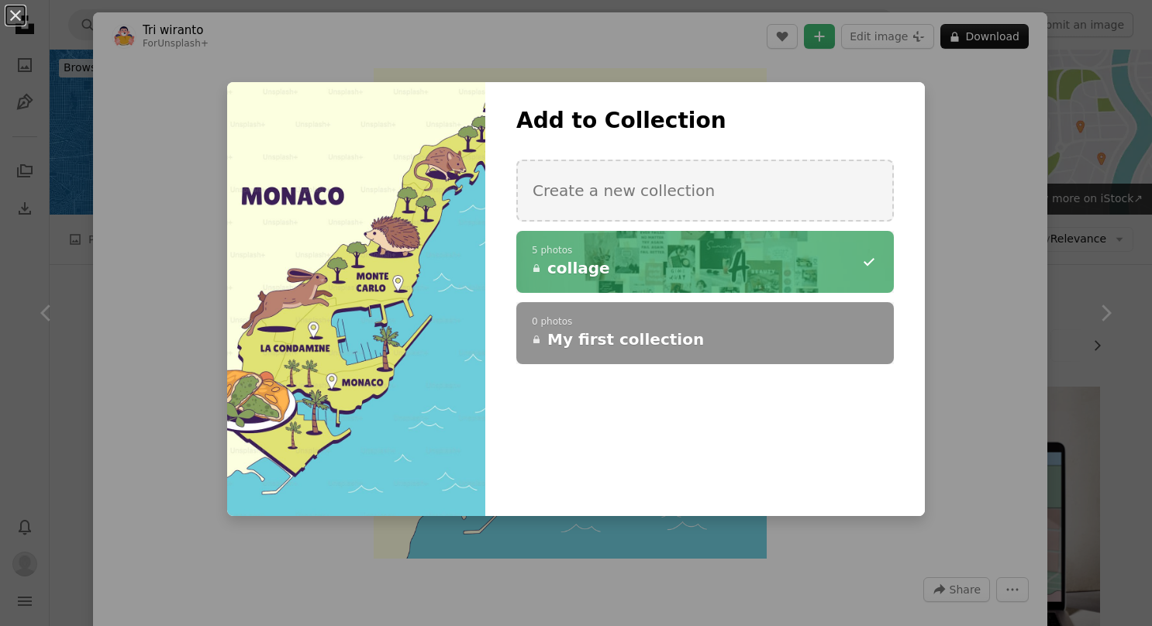
click at [1084, 267] on div "An X shape Add to Collection Create a new collection A checkmark A minus sign 5…" at bounding box center [576, 313] width 1152 height 626
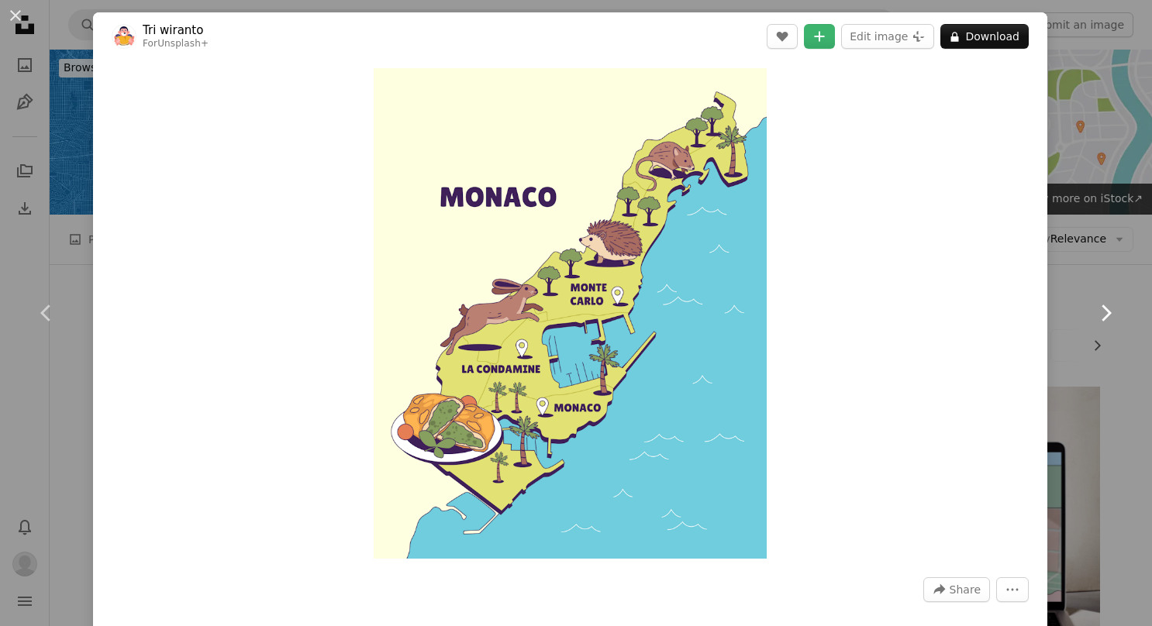
click at [1068, 291] on link "Chevron right" at bounding box center [1105, 313] width 93 height 149
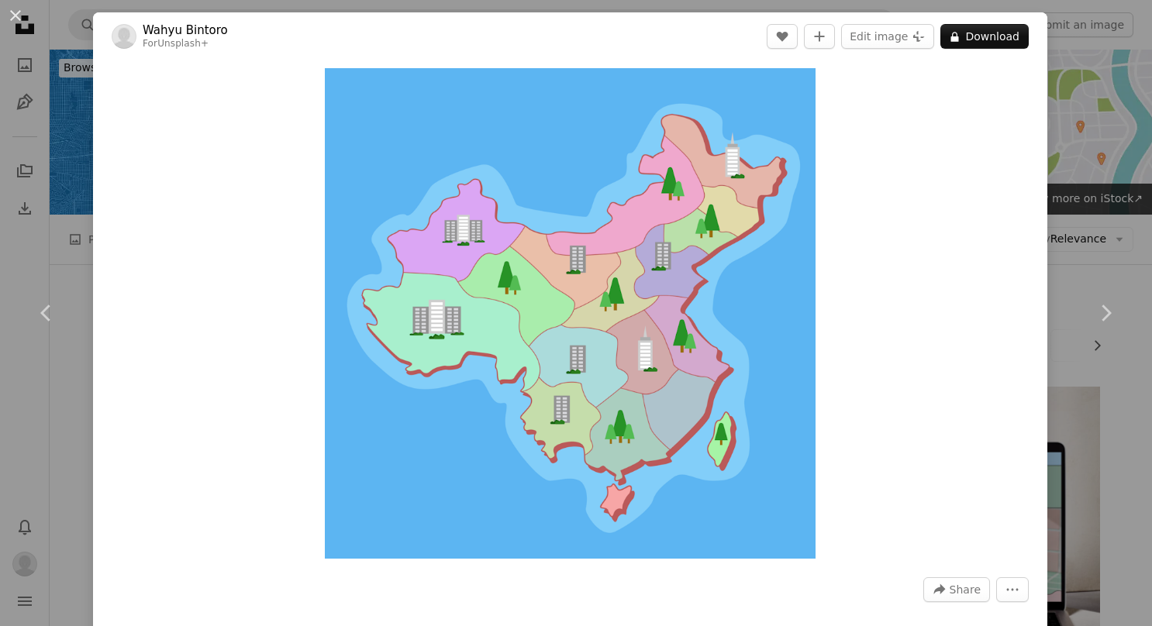
click at [1059, 23] on div "An X shape Chevron left Chevron right Wahyu Bintoro For Unsplash+ A heart A plu…" at bounding box center [576, 313] width 1152 height 626
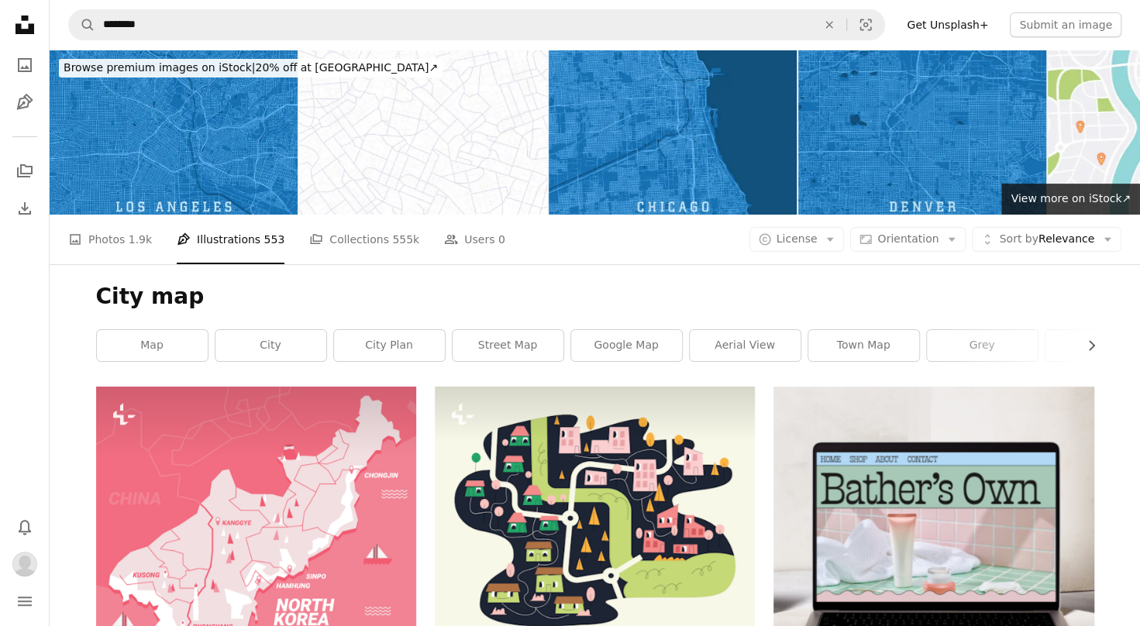
scroll to position [9611, 0]
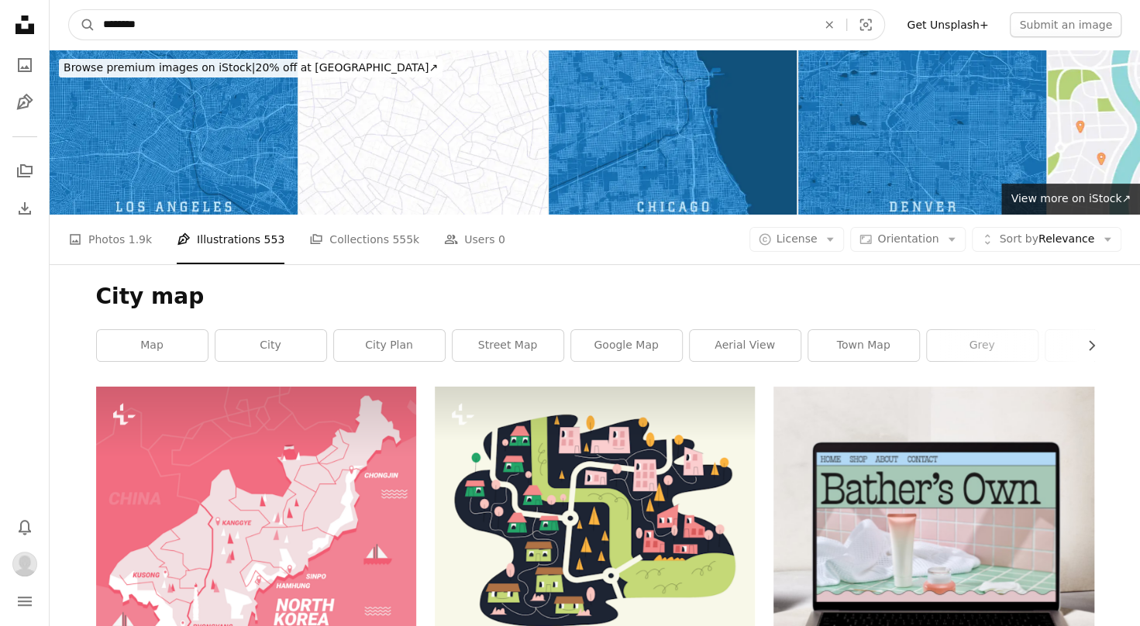
click at [161, 16] on input "********" at bounding box center [453, 24] width 717 height 29
type input "**********"
click button "A magnifying glass" at bounding box center [82, 24] width 26 height 29
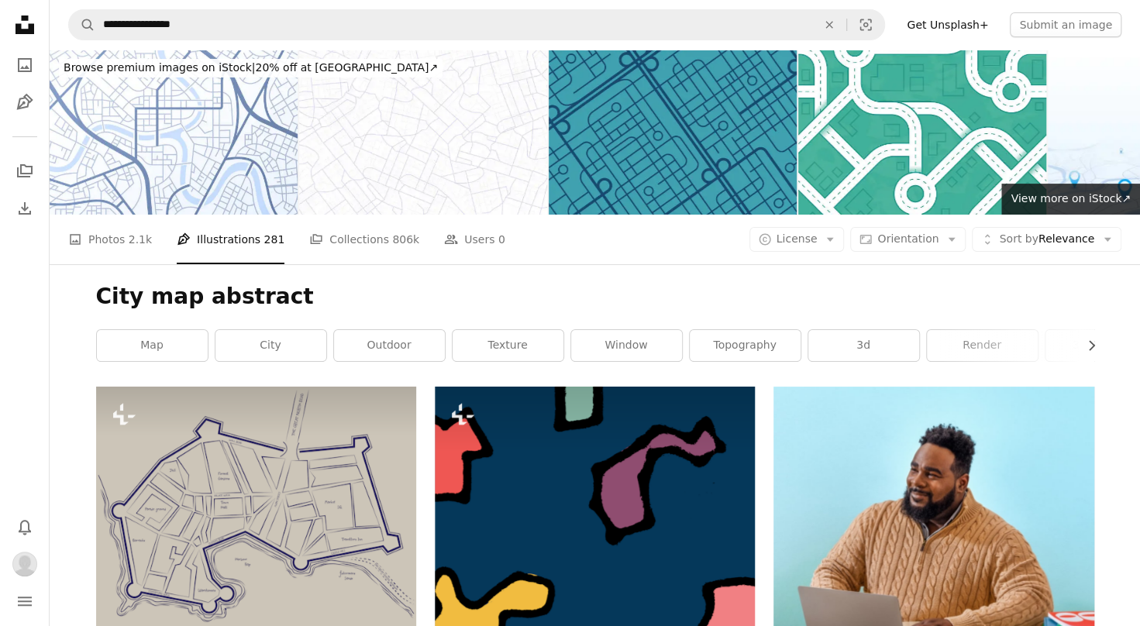
scroll to position [11626, 0]
